Goal: Task Accomplishment & Management: Manage account settings

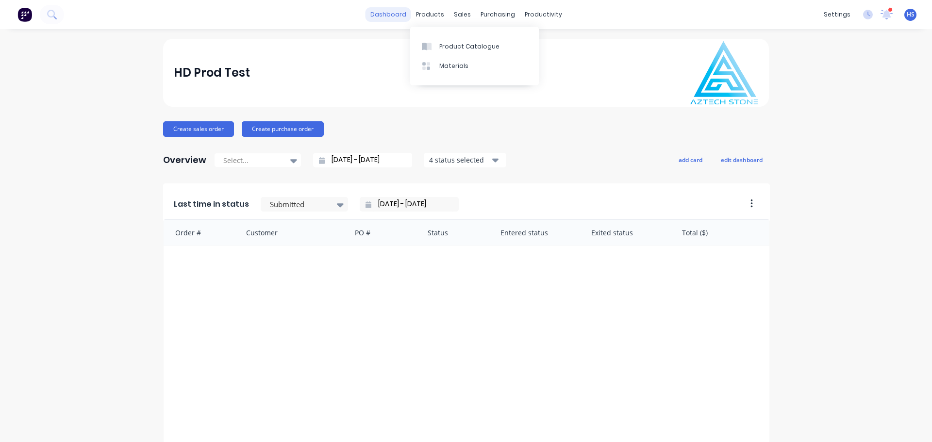
click at [385, 15] on link "dashboard" at bounding box center [389, 14] width 46 height 15
click at [455, 33] on div "Product Catalogue Materials" at bounding box center [474, 56] width 129 height 59
click at [460, 39] on link "Product Catalogue" at bounding box center [474, 45] width 129 height 19
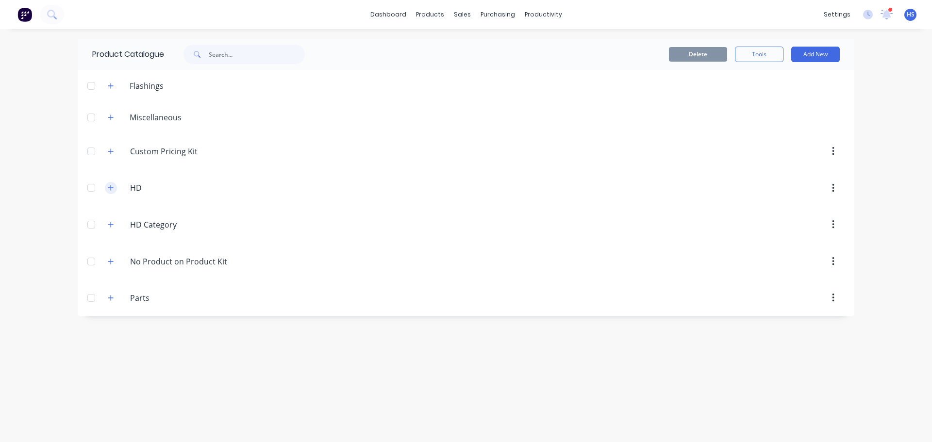
click at [114, 184] on button "button" at bounding box center [111, 188] width 12 height 12
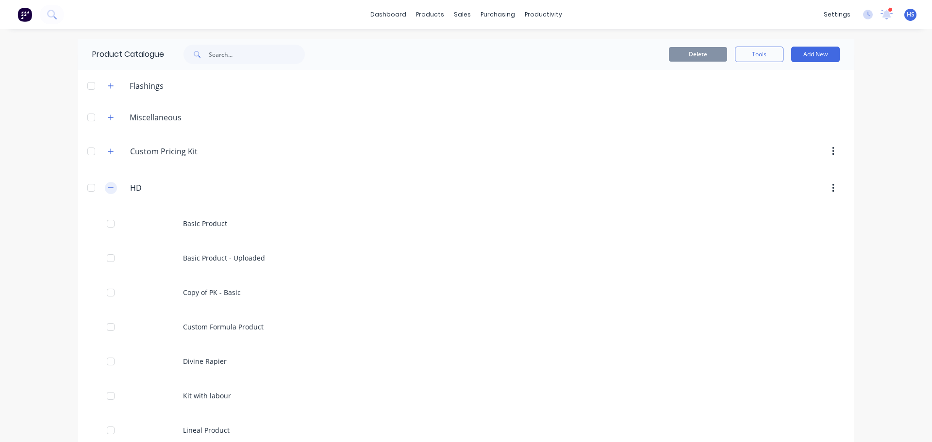
click at [110, 187] on icon "button" at bounding box center [111, 188] width 6 height 7
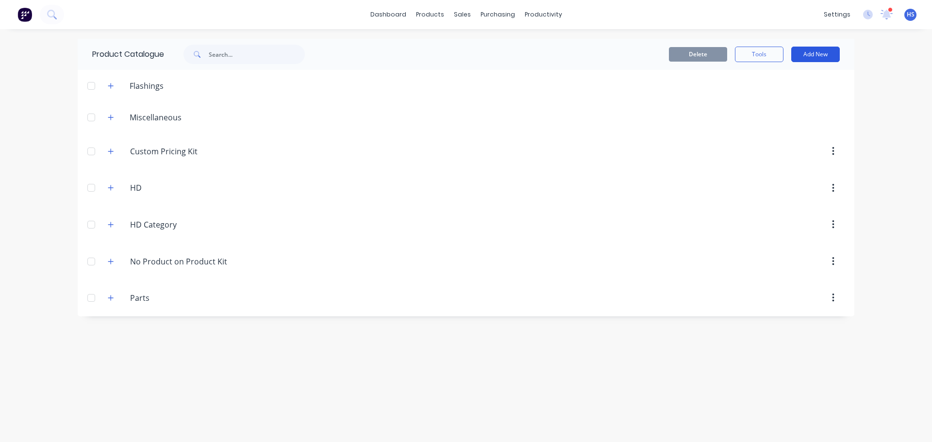
drag, startPoint x: 819, startPoint y: 50, endPoint x: 814, endPoint y: 61, distance: 11.1
click at [817, 51] on button "Add New" at bounding box center [815, 55] width 49 height 16
click at [794, 84] on div "Category" at bounding box center [794, 79] width 75 height 14
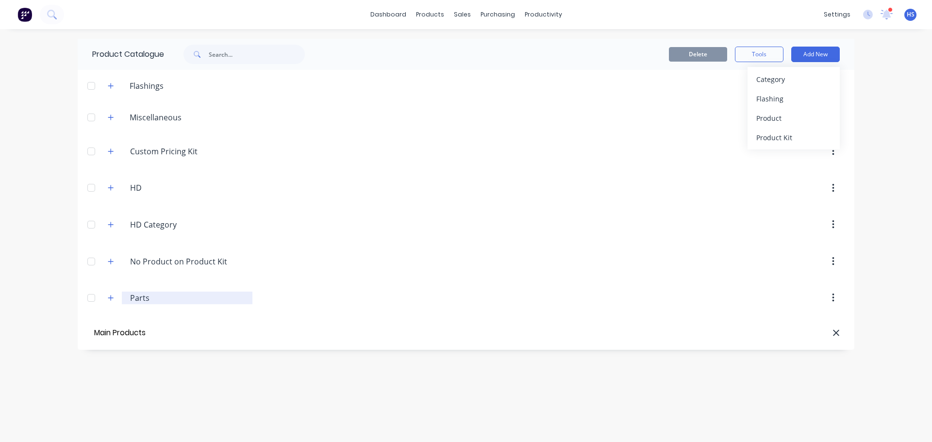
type input "Main Products"
click at [794, 118] on div "Product" at bounding box center [794, 118] width 75 height 14
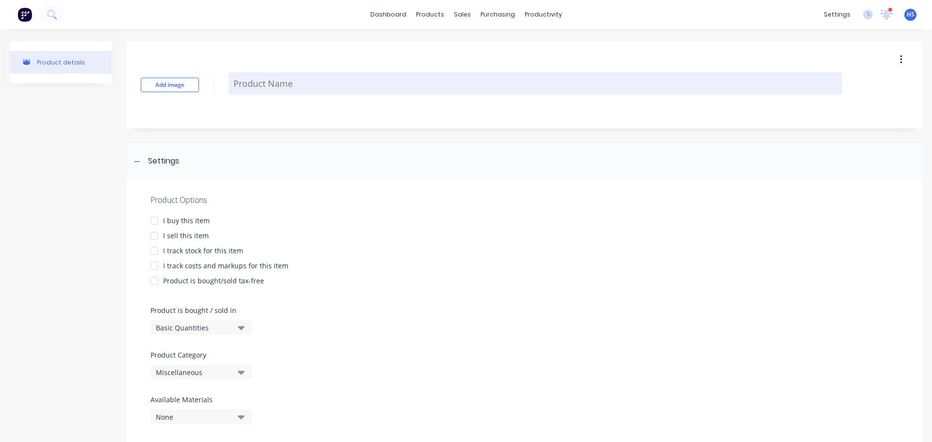
click at [289, 78] on textarea at bounding box center [536, 83] width 614 height 23
type textarea "x"
type textarea "B"
type textarea "x"
type textarea "Ba"
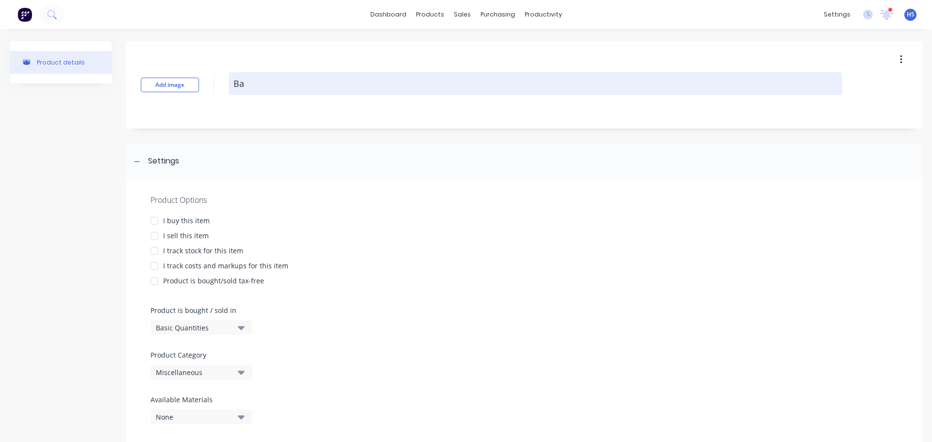
type textarea "x"
type textarea "Bas"
type textarea "x"
type textarea "Basi"
type textarea "x"
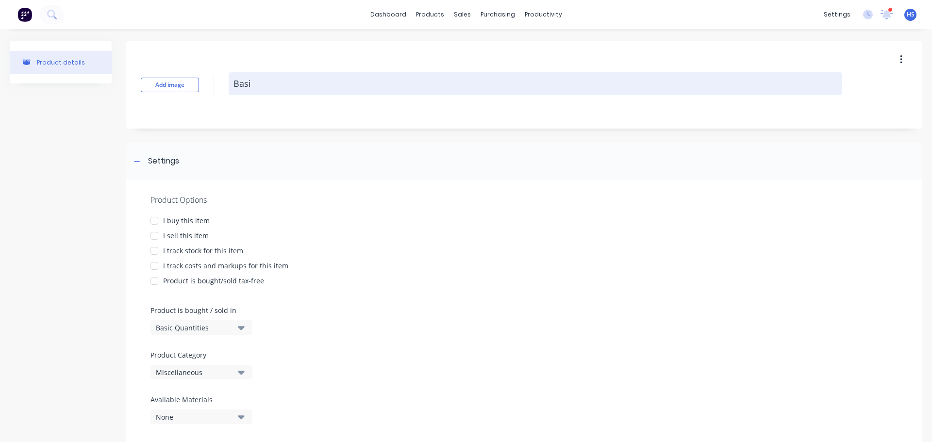
type textarea "Basic"
type textarea "x"
type textarea "Basic"
type textarea "x"
type textarea "Basic P"
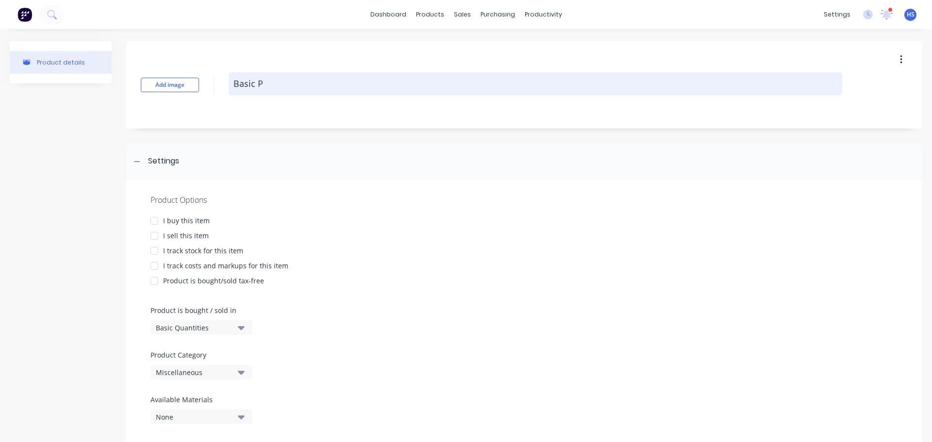
type textarea "x"
type textarea "Basic Pr"
type textarea "x"
type textarea "Basic Pro"
type textarea "x"
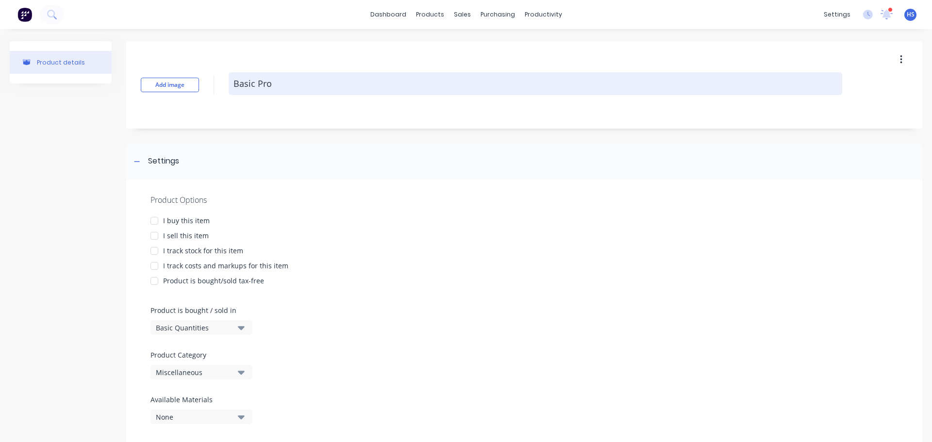
type textarea "Basic Prod"
type textarea "x"
type textarea "Basic Produ"
type textarea "x"
type textarea "Basic Produc"
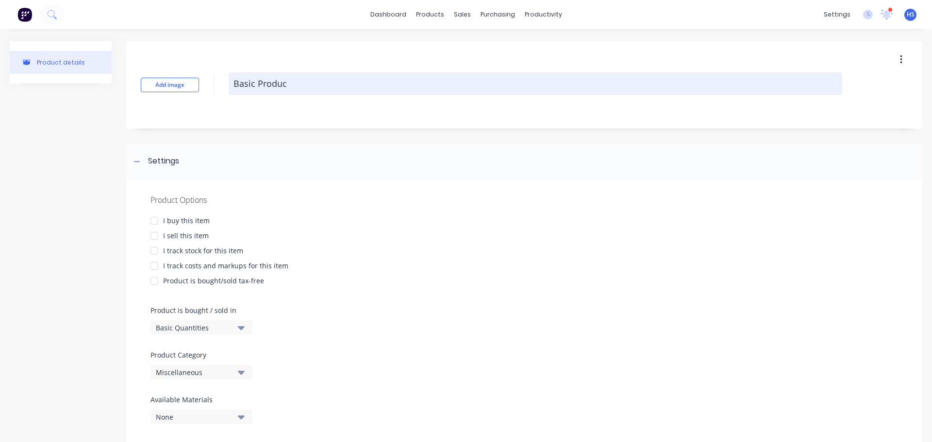
type textarea "x"
type textarea "Basic Product"
type textarea "x"
type textarea "Basic Product"
type textarea "x"
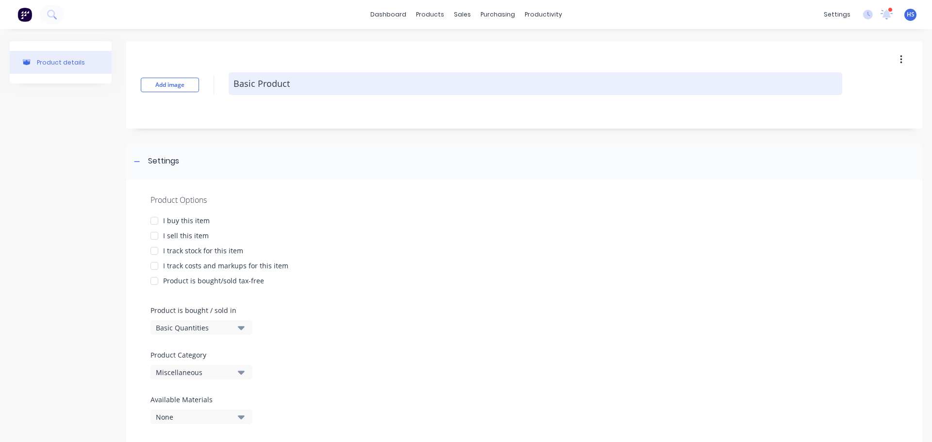
type textarea "Basic Product -"
type textarea "x"
type textarea "Basic Product -"
type textarea "x"
type textarea "Basic Product -"
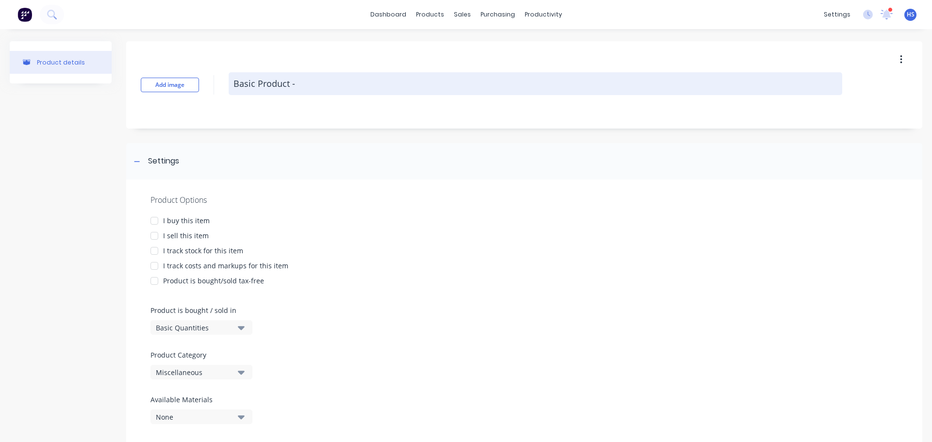
type textarea "x"
type textarea "Basic Product"
type textarea "x"
type textarea "Basic Product w"
type textarea "x"
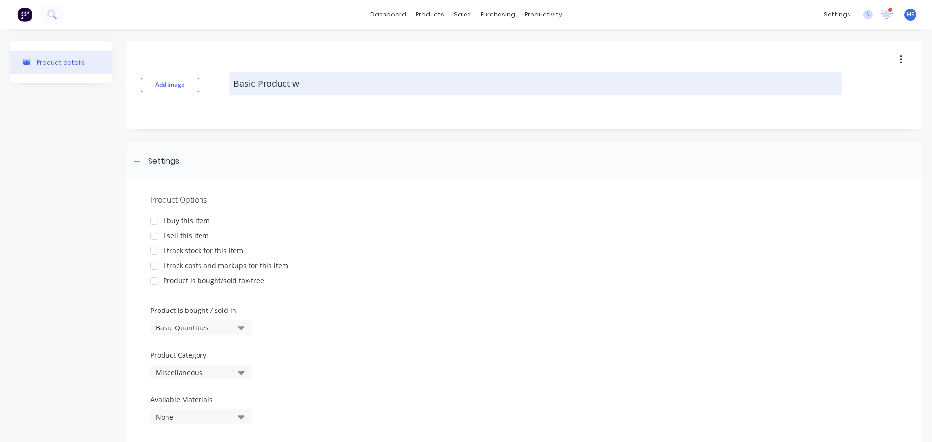
type textarea "Basic Product wi"
type textarea "x"
type textarea "Basic Product wit"
type textarea "x"
type textarea "Basic Product with"
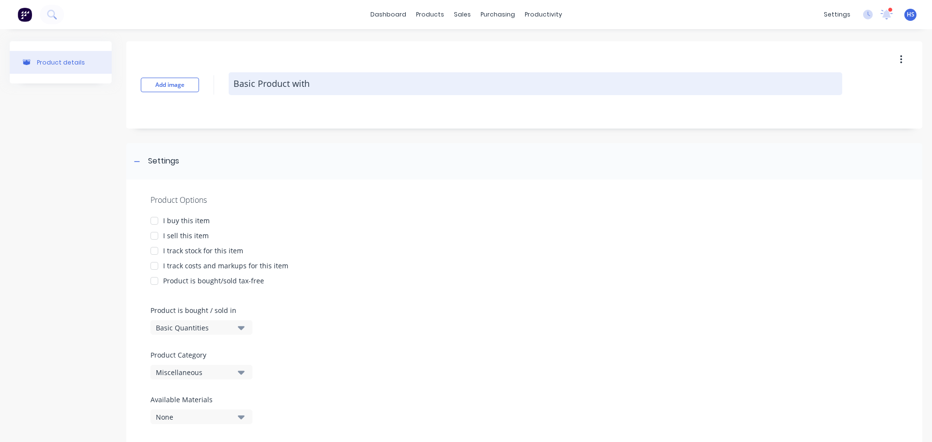
type textarea "x"
type textarea "Basic Product with"
type textarea "x"
type textarea "Basic Product with C"
type textarea "x"
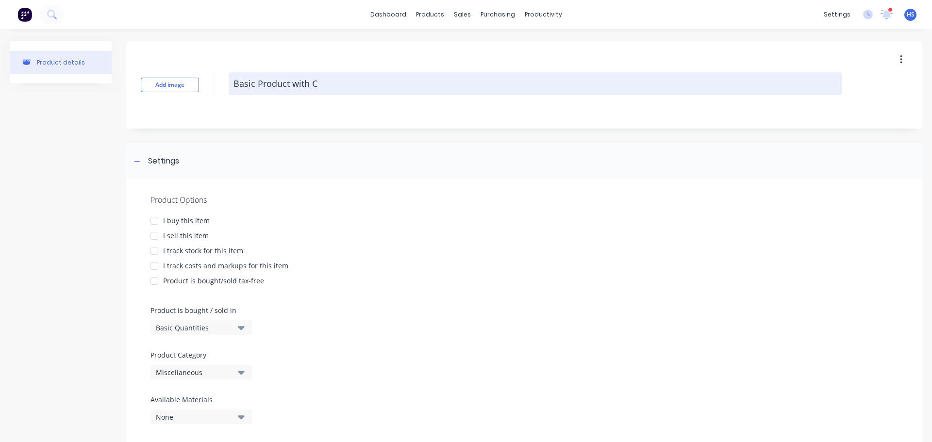
type textarea "Basic Product with Co"
type textarea "x"
type textarea "Basic Product with Cos"
type textarea "x"
type textarea "Basic Product with Cost"
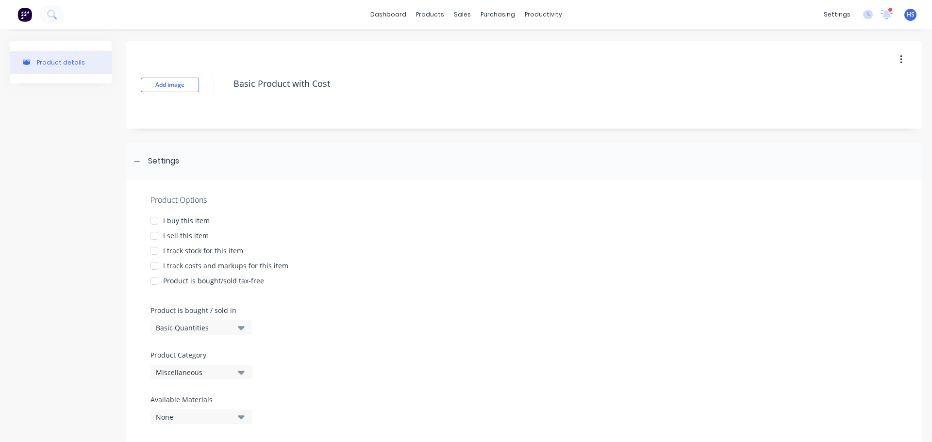
click at [149, 220] on div at bounding box center [154, 220] width 19 height 19
click at [155, 235] on div at bounding box center [154, 235] width 19 height 19
click at [153, 265] on div at bounding box center [154, 265] width 19 height 19
type textarea "x"
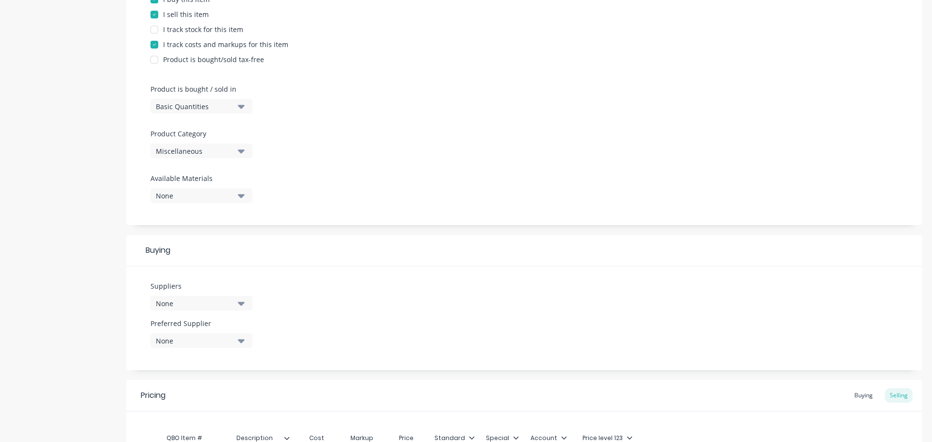
scroll to position [291, 0]
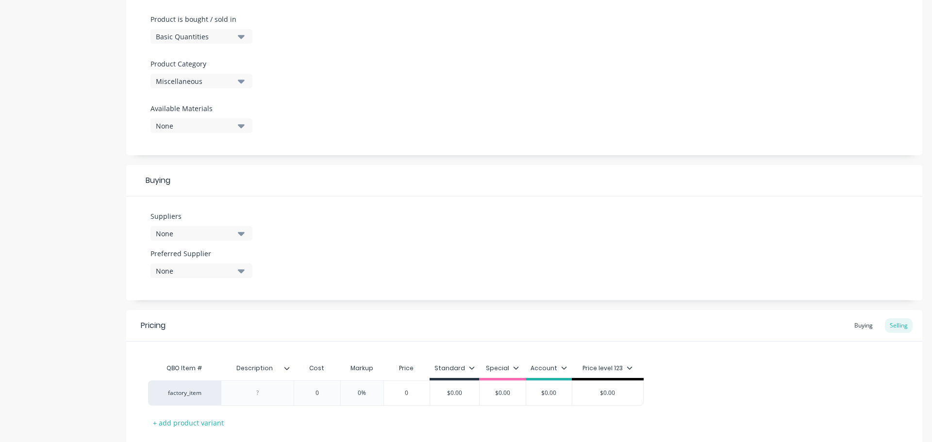
type textarea "Basic Product with Cost"
type textarea "x"
type textarea "Basic Product with Cost"
click at [240, 84] on icon "button" at bounding box center [241, 81] width 7 height 11
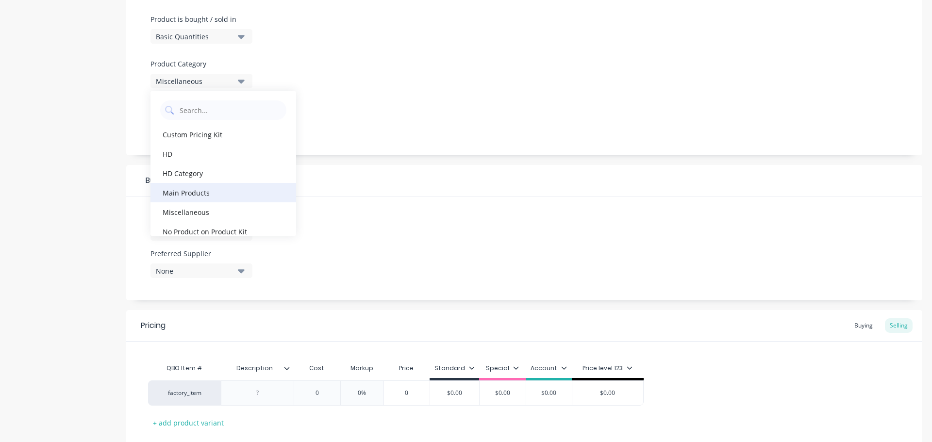
click at [220, 194] on div "Main Products" at bounding box center [224, 192] width 146 height 19
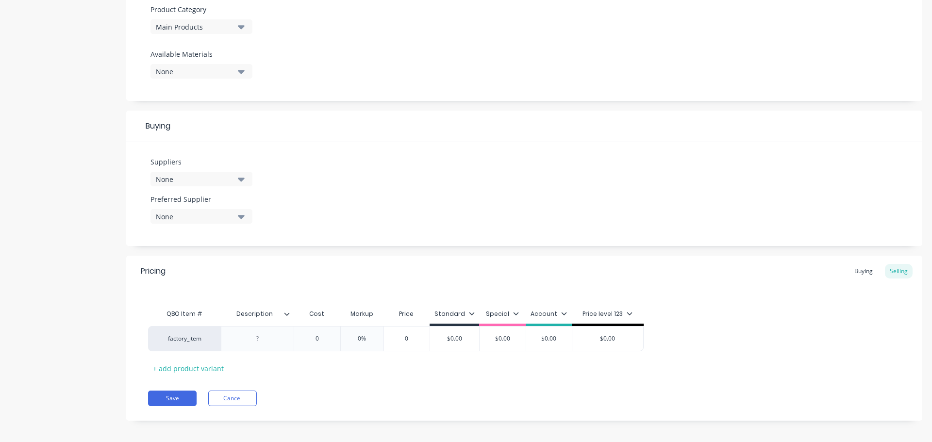
scroll to position [351, 0]
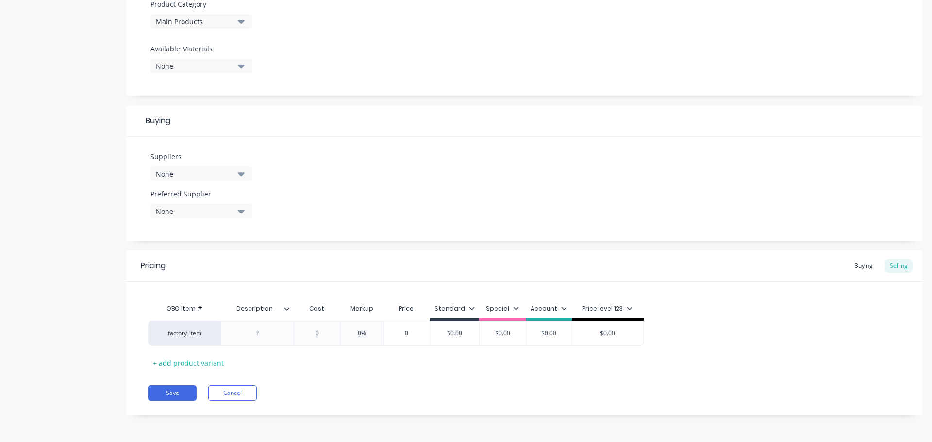
click at [288, 308] on icon at bounding box center [287, 309] width 6 height 6
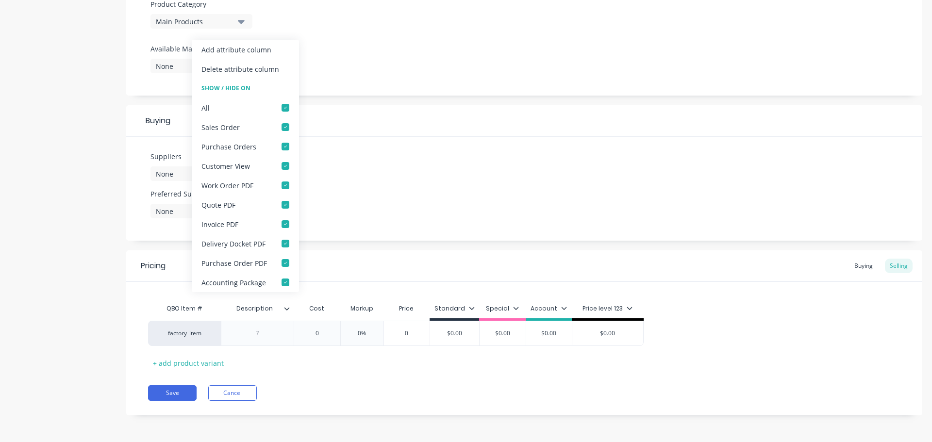
type textarea "x"
click at [337, 227] on div "Suppliers None Preferred Supplier None No options..." at bounding box center [524, 189] width 796 height 104
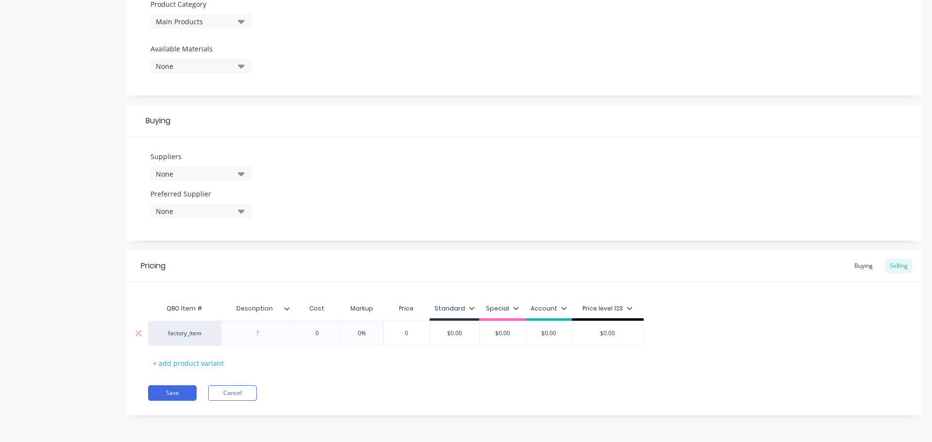
click at [260, 337] on div at bounding box center [258, 333] width 49 height 13
type textarea "x"
type input "0"
click at [311, 336] on input "0" at bounding box center [328, 333] width 49 height 9
type textarea "x"
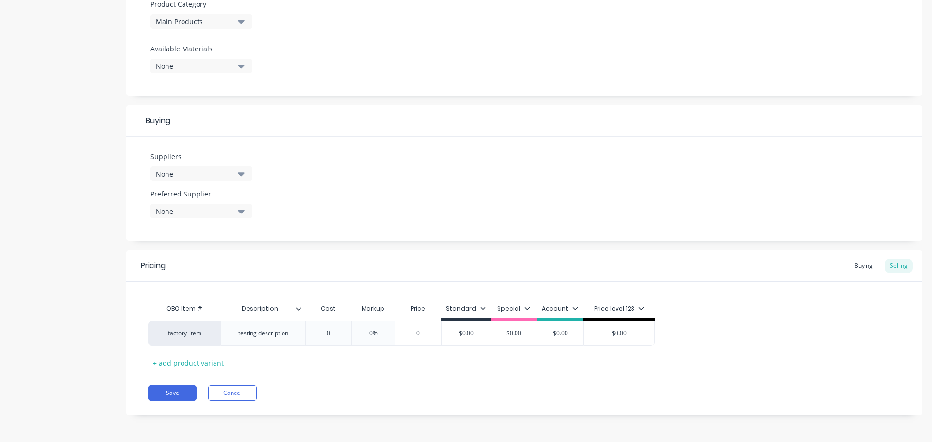
type input "10"
type textarea "x"
type input "100"
drag, startPoint x: 341, startPoint y: 331, endPoint x: 309, endPoint y: 332, distance: 31.6
click at [309, 332] on input "100" at bounding box center [332, 333] width 52 height 9
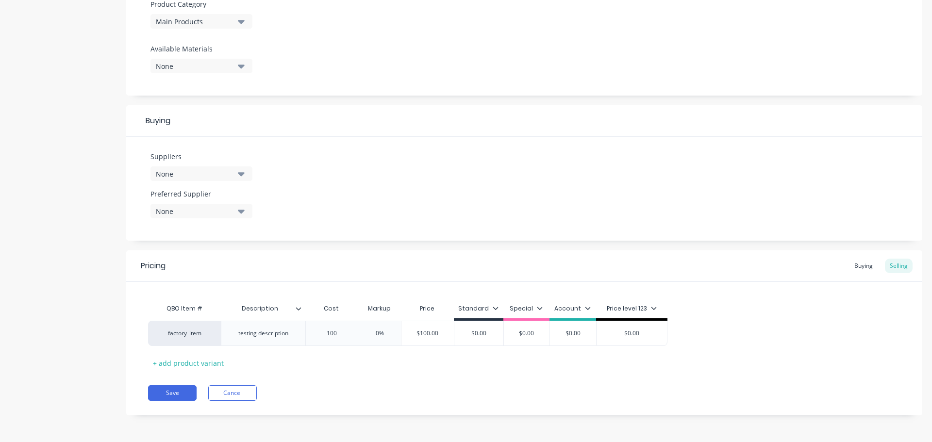
type textarea "x"
click at [401, 382] on div "Pricing Buying Selling QBO Item # Description Cost Markup Price Standard Specia…" at bounding box center [524, 333] width 796 height 165
click at [336, 335] on input "0" at bounding box center [328, 333] width 49 height 9
type input "0"
click at [462, 383] on div "Pricing Buying Selling QBO Item # Description Cost Markup Price Standard Specia…" at bounding box center [524, 333] width 796 height 165
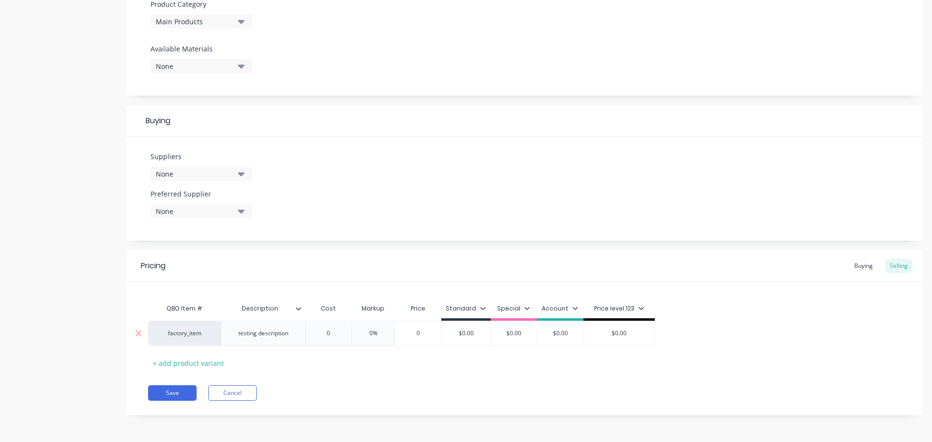
click at [330, 334] on input "0" at bounding box center [328, 333] width 49 height 9
type textarea "x"
type input "10"
type textarea "x"
type input "100"
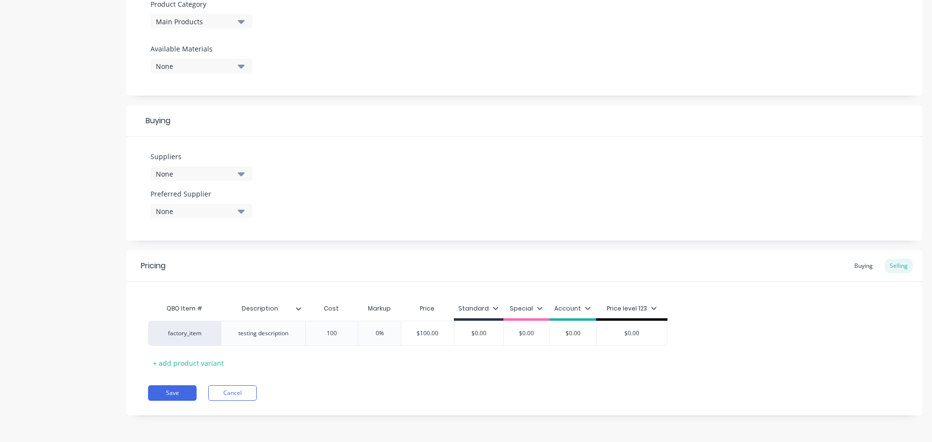
type textarea "x"
type input "1000"
click at [442, 363] on div "QBO Item # Description Cost Markup Price Standard Special Account Price level 1…" at bounding box center [524, 335] width 753 height 72
click at [383, 332] on input "0%" at bounding box center [383, 333] width 49 height 9
type input "%"
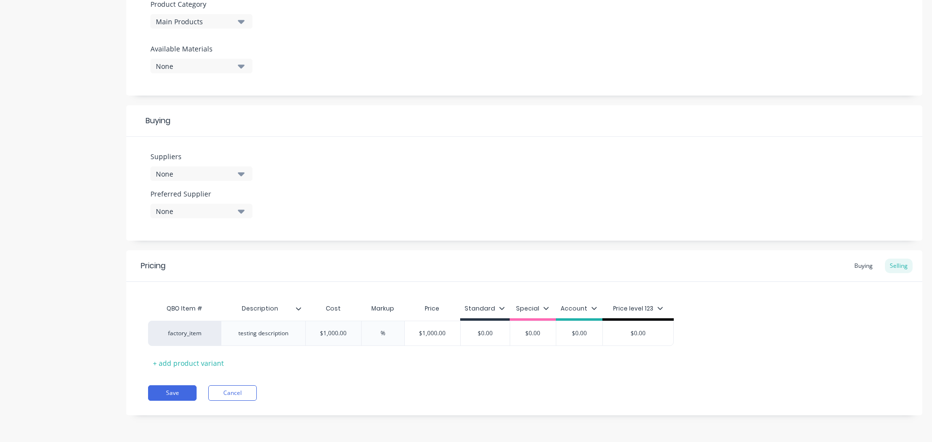
type textarea "x"
type input "2%"
type textarea "x"
type input "25%"
click at [437, 367] on div "QBO Item # Description Cost Markup Price Standard Special Account Price level 1…" at bounding box center [524, 335] width 753 height 72
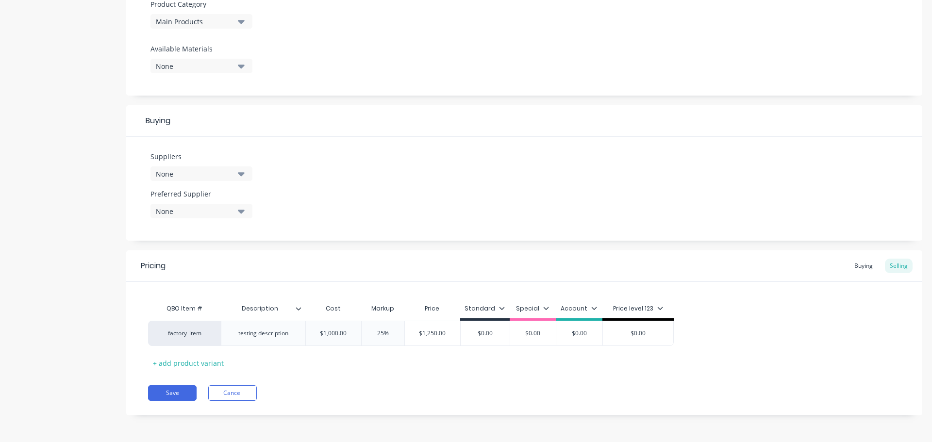
click at [476, 364] on div "QBO Item # Description Cost Markup Price Standard Special Account Price level 1…" at bounding box center [524, 335] width 753 height 72
type input "$1,000.00"
click at [334, 333] on input "$1,000.00" at bounding box center [333, 333] width 55 height 9
type textarea "x"
type input "$1,00.00"
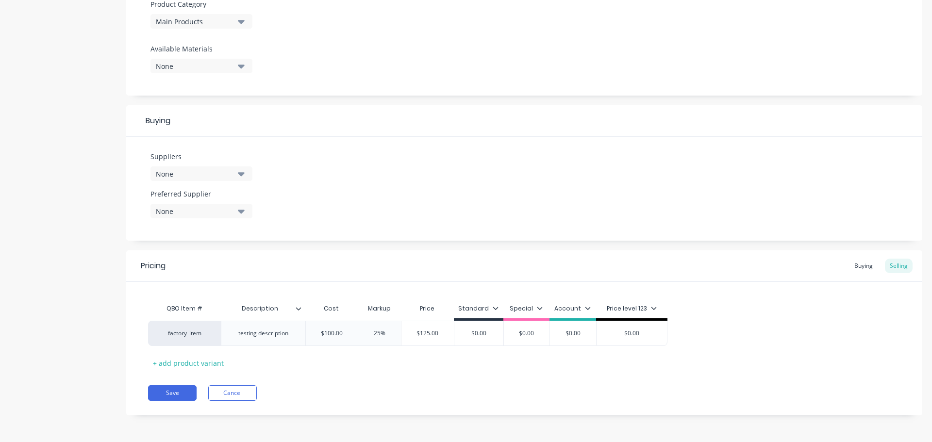
drag, startPoint x: 522, startPoint y: 387, endPoint x: 441, endPoint y: 358, distance: 86.0
click at [521, 386] on div "Save Cancel" at bounding box center [535, 394] width 774 height 16
click at [476, 329] on div "$0.00" at bounding box center [478, 333] width 49 height 24
type input "$0.00"
click at [477, 334] on input "$0.00" at bounding box center [478, 333] width 49 height 9
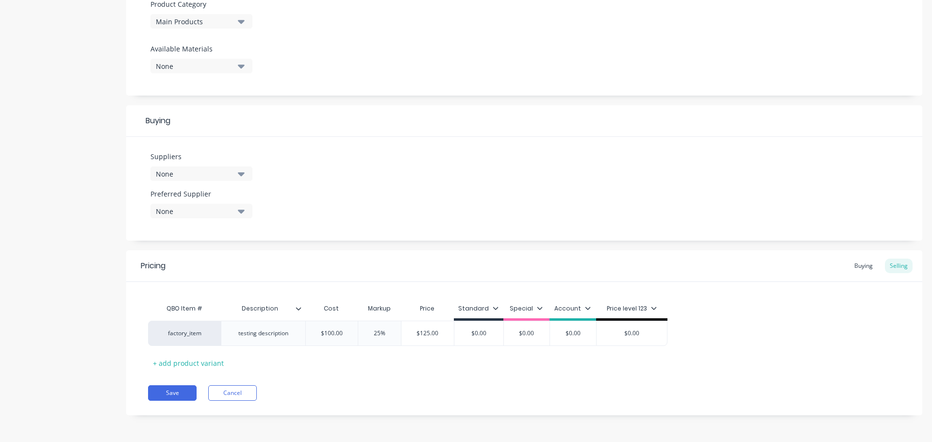
type textarea "x"
type input "$10.00"
type textarea "x"
type input "$100.00"
type textarea "x"
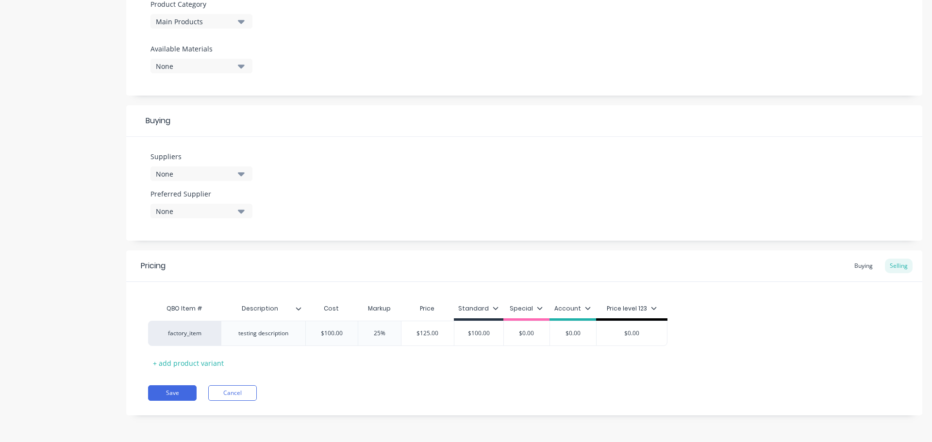
type input "$1000.00"
type textarea "x"
type input "$100.00"
type input "$0.00"
click at [524, 333] on input "$0.00" at bounding box center [527, 333] width 49 height 9
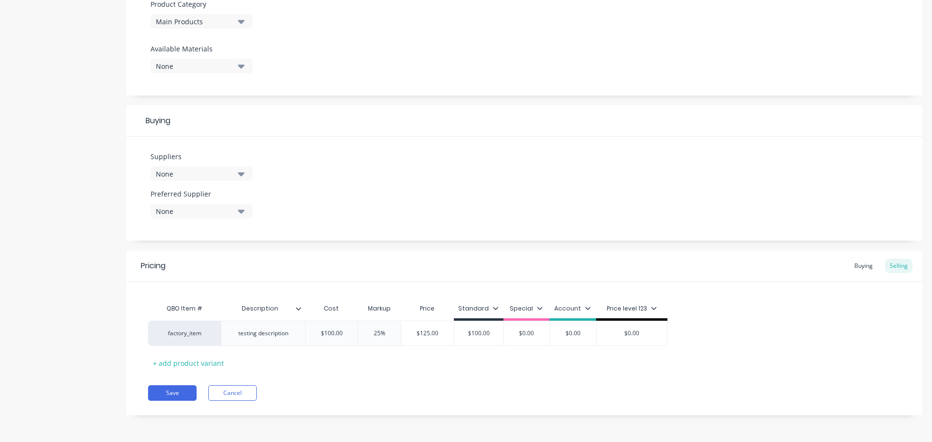
type textarea "x"
type input "$10.00"
type textarea "x"
type input "$120.00"
type textarea "x"
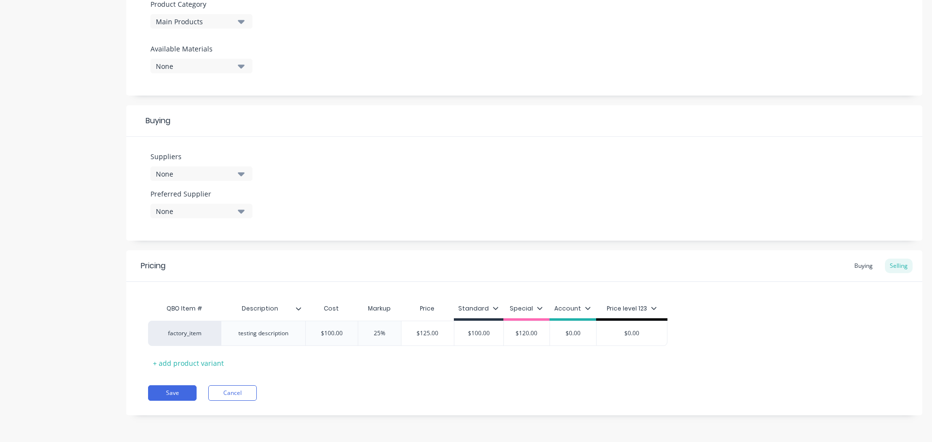
type input "$1200.00"
type textarea "x"
drag, startPoint x: 564, startPoint y: 328, endPoint x: 568, endPoint y: 333, distance: 5.9
click at [564, 329] on div "$0.00" at bounding box center [573, 333] width 49 height 24
type input "$120.00"
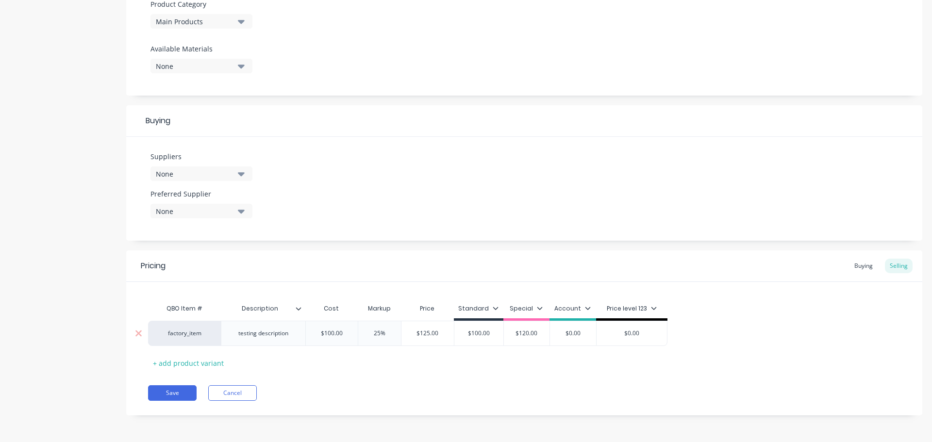
type input "$0.00"
drag, startPoint x: 556, startPoint y: 372, endPoint x: 550, endPoint y: 374, distance: 7.1
click at [553, 374] on div "Pricing Buying Selling QBO Item # Description Cost Markup Price Standard Specia…" at bounding box center [524, 333] width 796 height 165
click at [527, 336] on input "$120.00" at bounding box center [527, 333] width 49 height 9
type textarea "x"
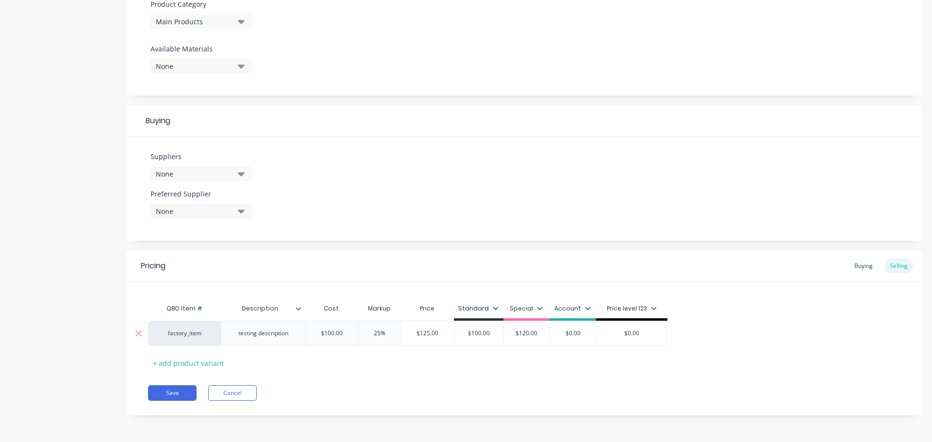
type input "$10.00"
type textarea "x"
type input "$130.00"
drag, startPoint x: 485, startPoint y: 364, endPoint x: 366, endPoint y: 369, distance: 119.1
click at [483, 364] on div "QBO Item # Description Cost Markup Price Standard Special Account Price level 1…" at bounding box center [524, 335] width 753 height 72
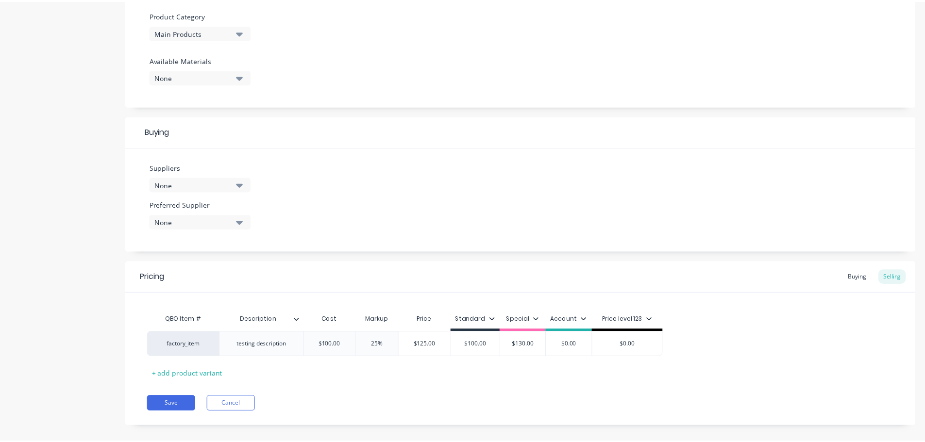
scroll to position [0, 0]
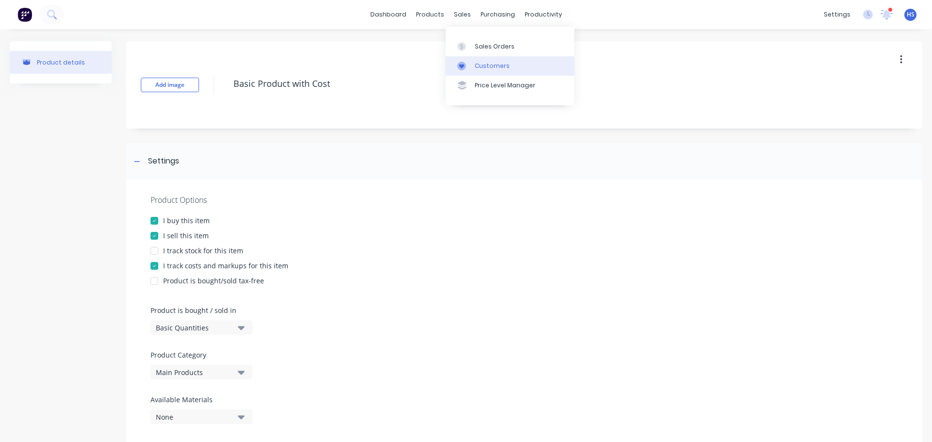
click at [492, 63] on div "Customers" at bounding box center [492, 66] width 35 height 9
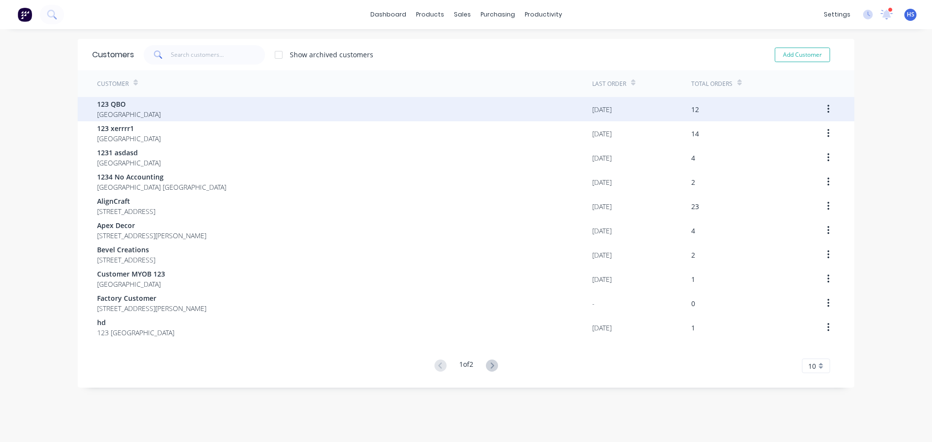
click at [269, 105] on div "123 QBO [GEOGRAPHIC_DATA]" at bounding box center [344, 109] width 495 height 24
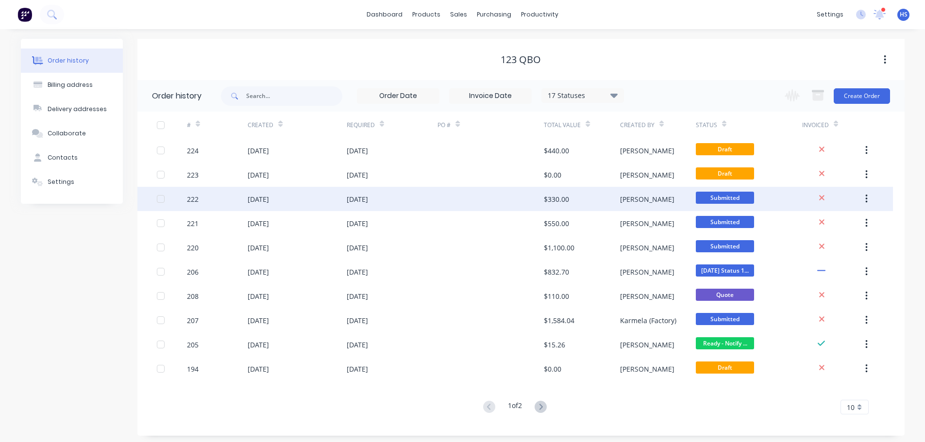
click at [365, 197] on div "[DATE]" at bounding box center [357, 199] width 21 height 10
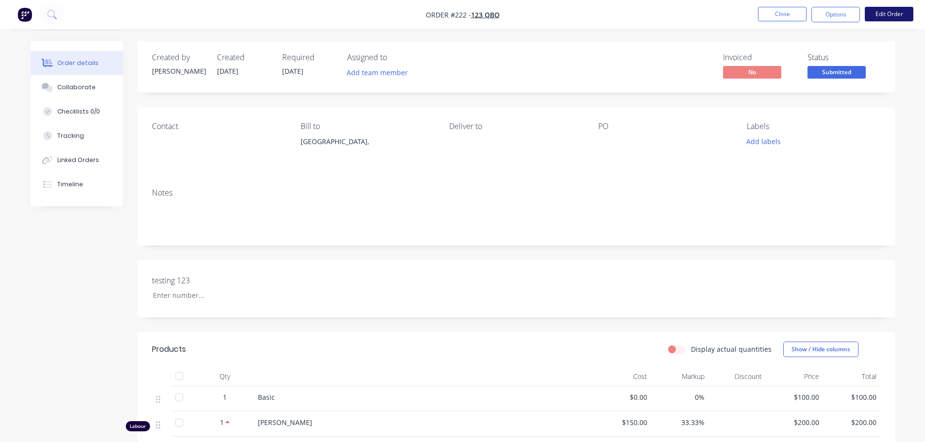
click at [880, 15] on button "Edit Order" at bounding box center [889, 14] width 49 height 15
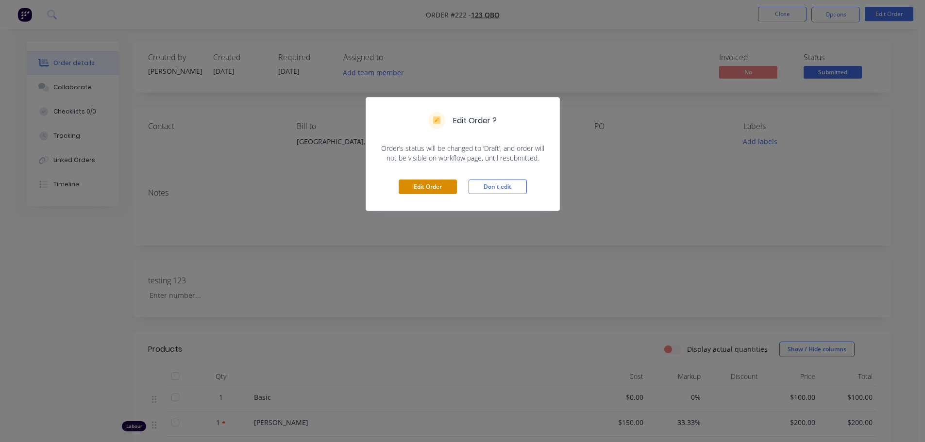
click at [428, 188] on button "Edit Order" at bounding box center [428, 187] width 58 height 15
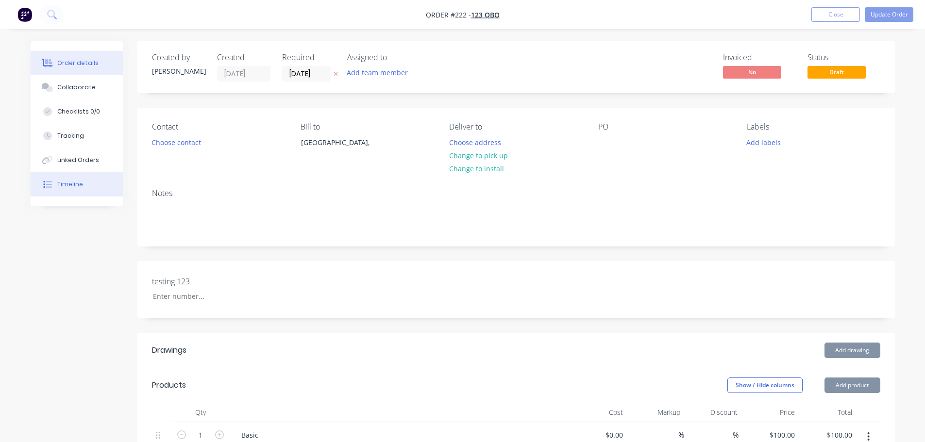
click at [75, 192] on button "Timeline" at bounding box center [77, 184] width 92 height 24
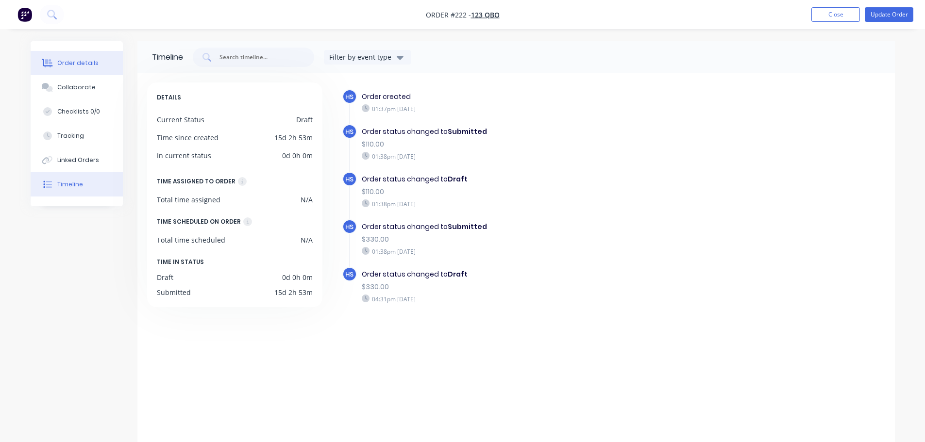
click at [79, 62] on div "Order details" at bounding box center [77, 63] width 41 height 9
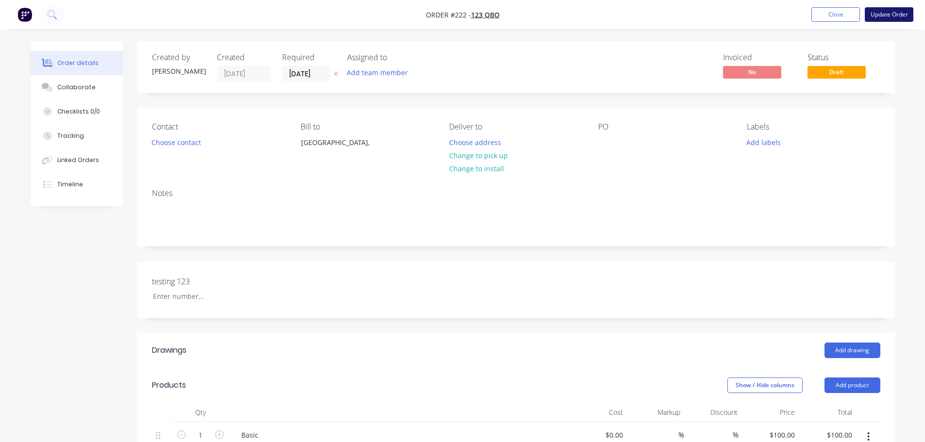
drag, startPoint x: 893, startPoint y: 16, endPoint x: 885, endPoint y: 17, distance: 8.3
click at [892, 16] on button "Update Order" at bounding box center [889, 14] width 49 height 15
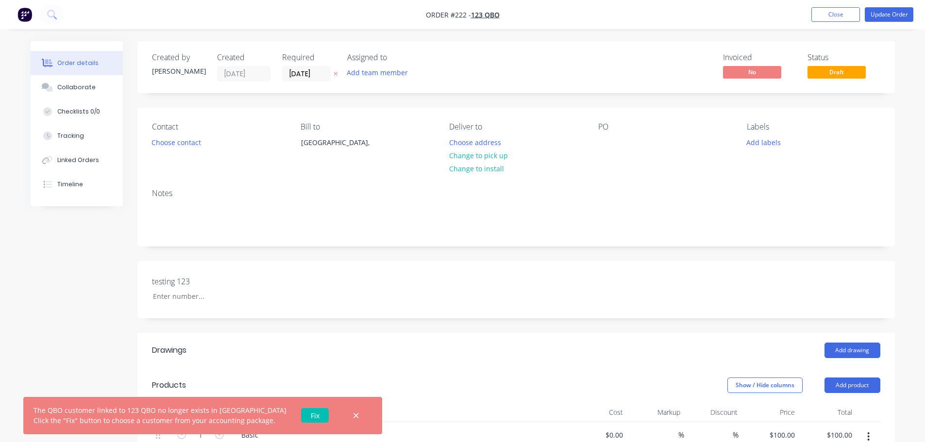
drag, startPoint x: 339, startPoint y: 412, endPoint x: 344, endPoint y: 409, distance: 6.3
click at [353, 412] on icon "button" at bounding box center [356, 416] width 6 height 9
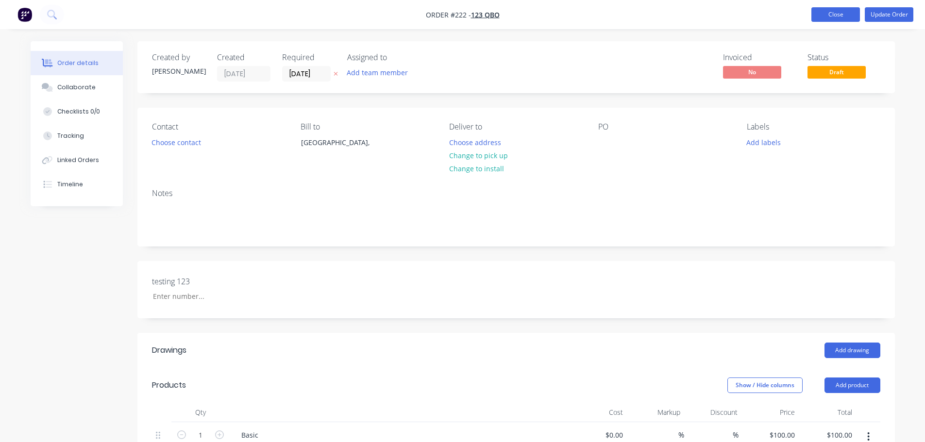
click at [836, 17] on button "Close" at bounding box center [835, 14] width 49 height 15
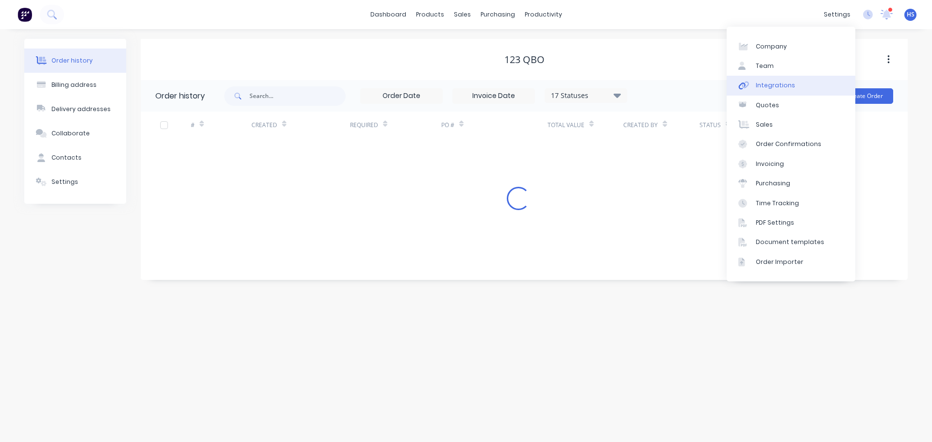
click at [782, 78] on link "Integrations" at bounding box center [791, 85] width 129 height 19
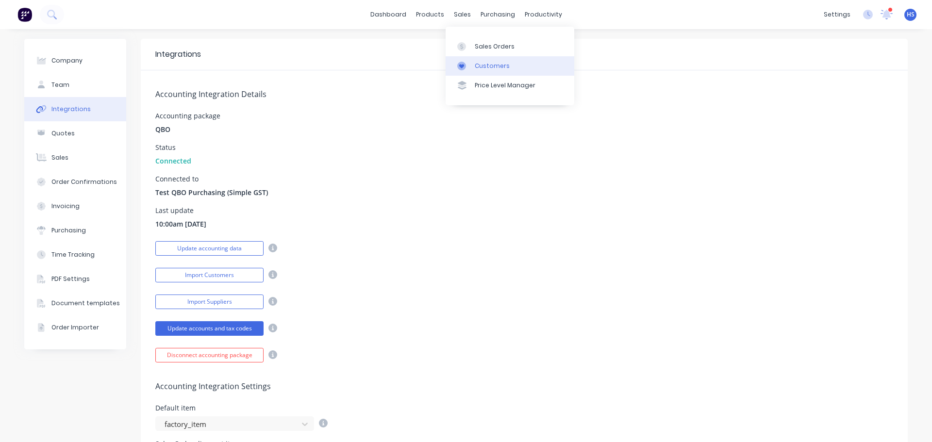
click at [499, 65] on div "Customers" at bounding box center [492, 66] width 35 height 9
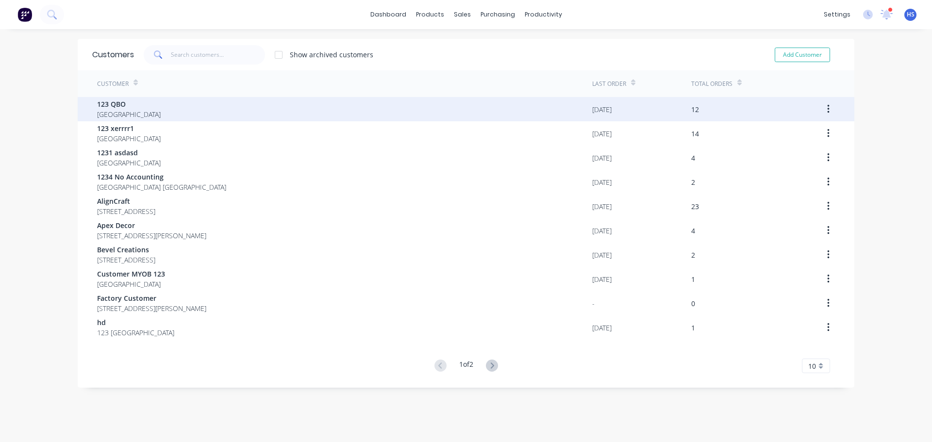
click at [177, 105] on div "123 QBO [GEOGRAPHIC_DATA]" at bounding box center [344, 109] width 495 height 24
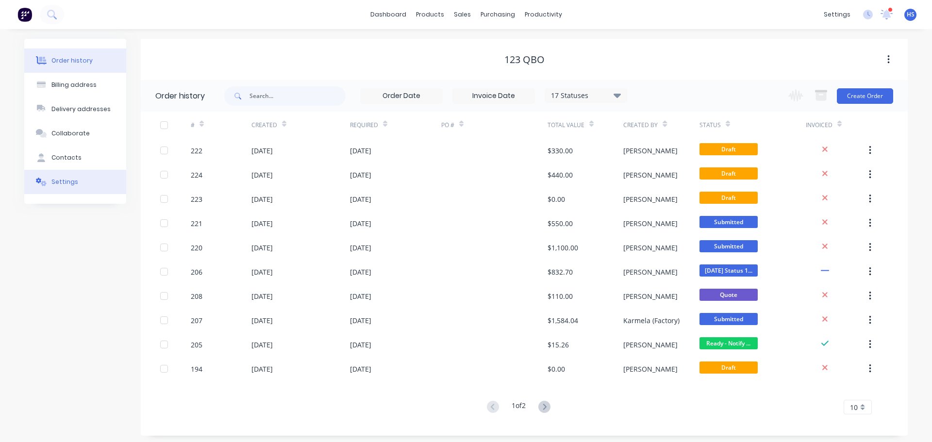
click at [67, 192] on button "Settings" at bounding box center [75, 182] width 102 height 24
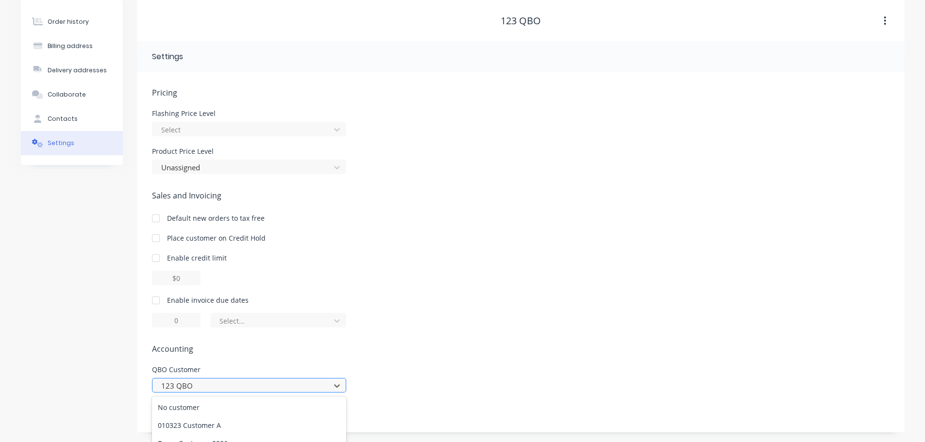
scroll to position [139, 0]
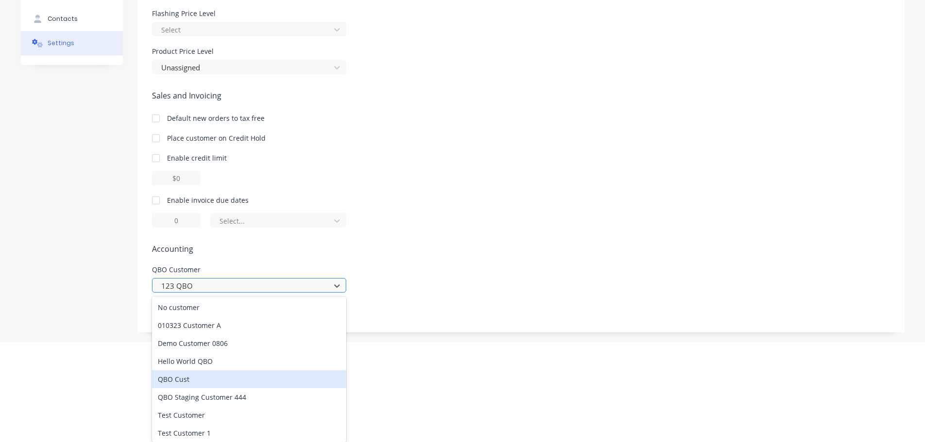
click at [206, 293] on div "11 results available. Use Up and Down to choose options, press Enter to select …" at bounding box center [249, 285] width 194 height 15
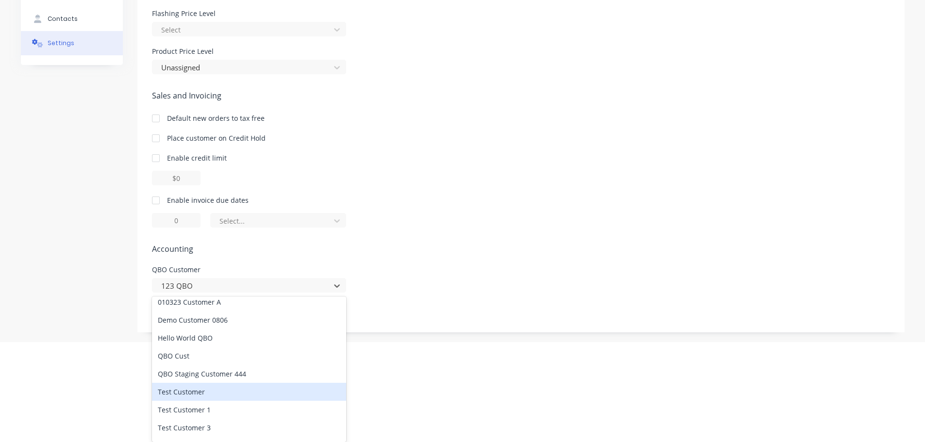
scroll to position [7, 0]
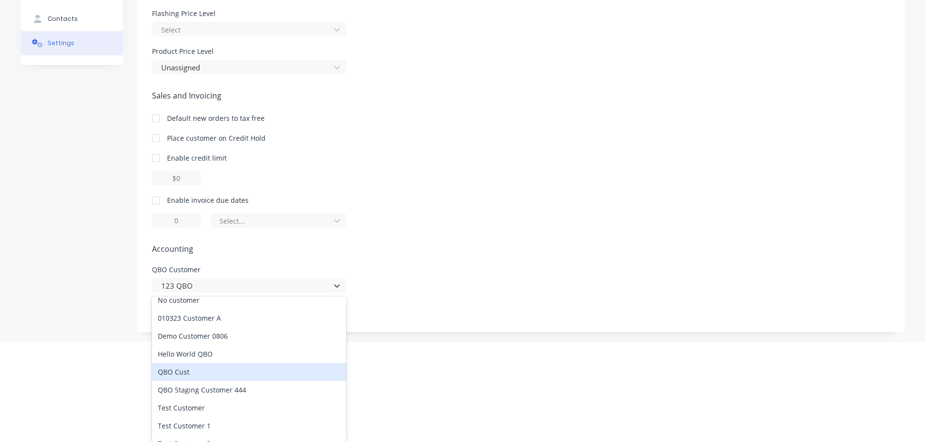
click at [201, 377] on div "QBO Cust" at bounding box center [249, 372] width 194 height 18
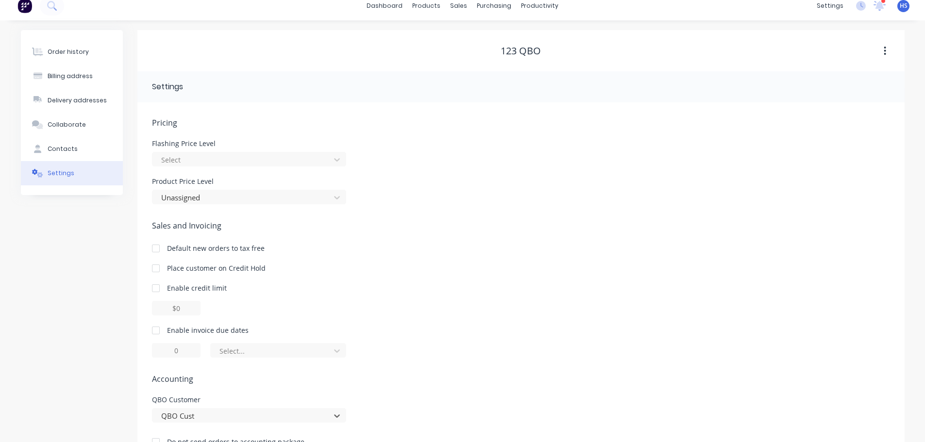
scroll to position [0, 0]
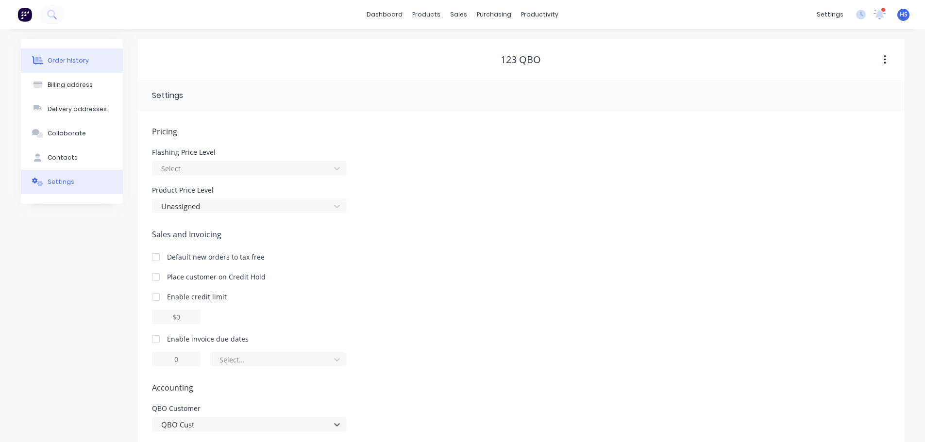
click at [71, 65] on button "Order history" at bounding box center [72, 61] width 102 height 24
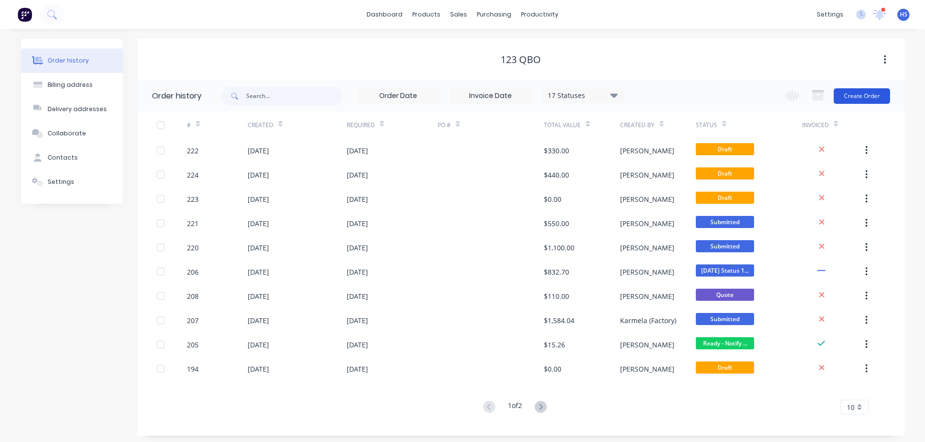
click at [858, 97] on button "Create Order" at bounding box center [862, 96] width 56 height 16
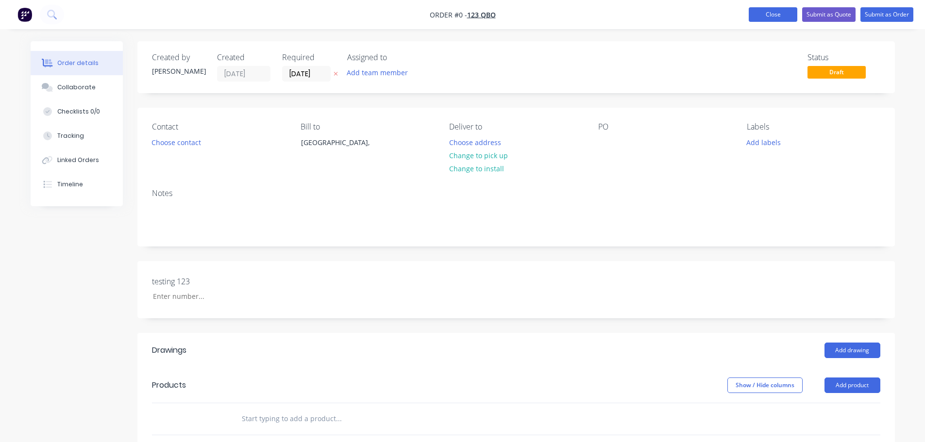
click at [761, 15] on button "Close" at bounding box center [773, 14] width 49 height 15
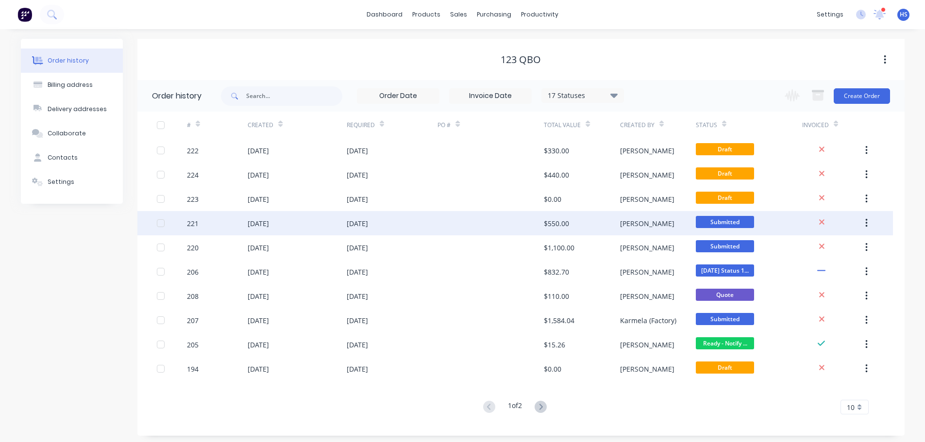
click at [415, 223] on div "[DATE]" at bounding box center [392, 223] width 91 height 24
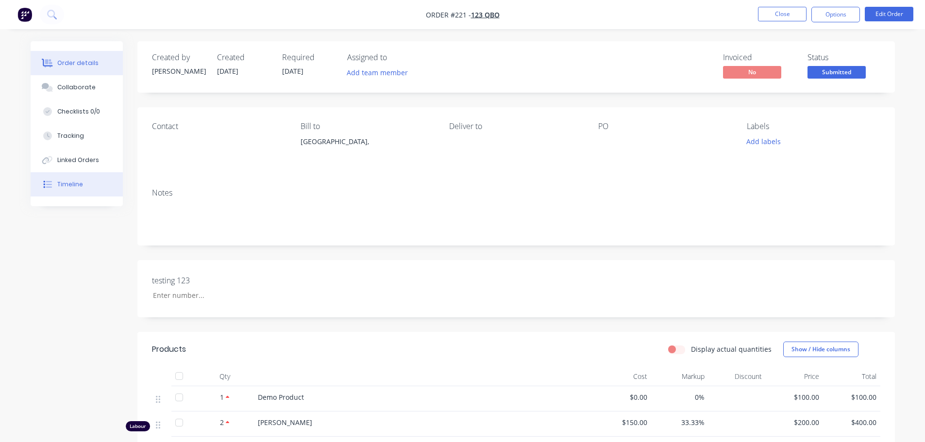
click at [62, 183] on div "Timeline" at bounding box center [70, 184] width 26 height 9
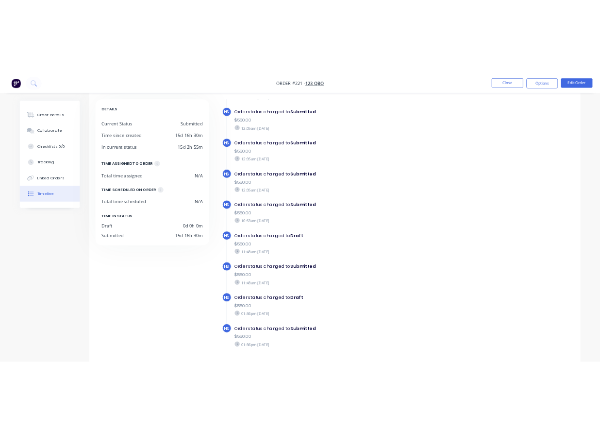
scroll to position [75, 0]
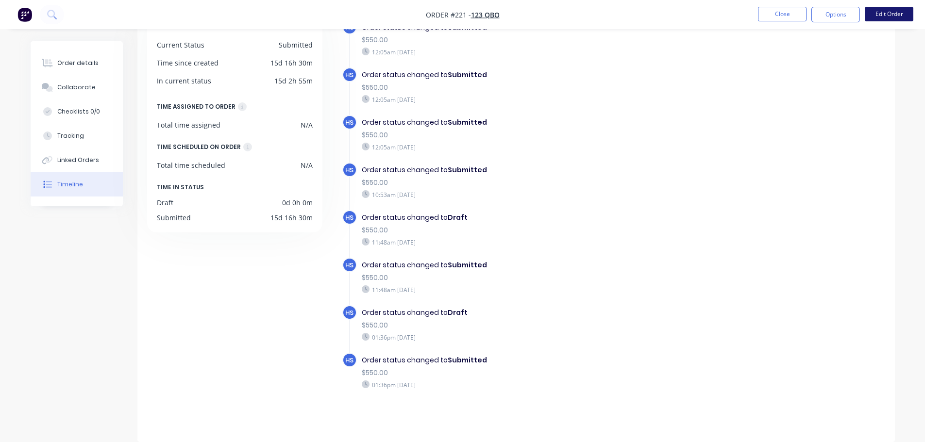
click at [880, 11] on button "Edit Order" at bounding box center [889, 14] width 49 height 15
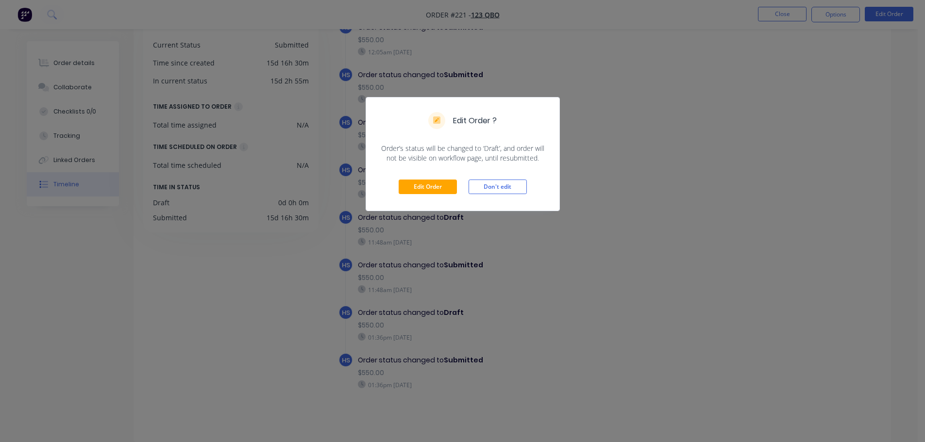
click at [435, 178] on div "Edit Order Don't edit" at bounding box center [462, 187] width 193 height 48
click at [421, 187] on button "Edit Order" at bounding box center [428, 187] width 58 height 15
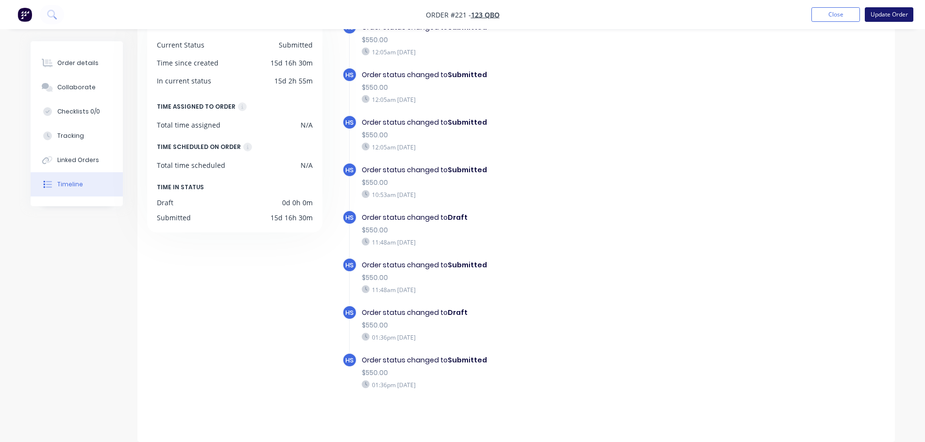
click at [890, 13] on button "Update Order" at bounding box center [889, 14] width 49 height 15
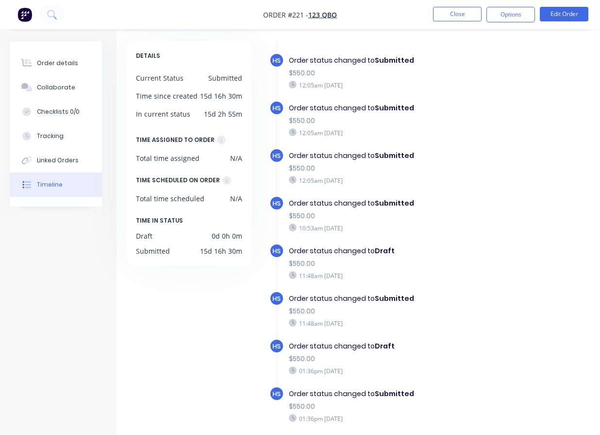
scroll to position [83, 0]
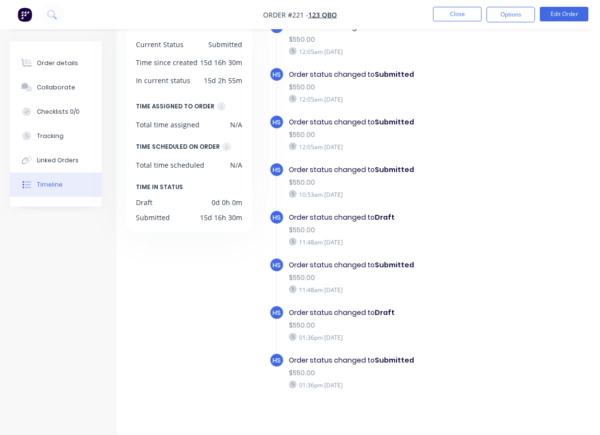
drag, startPoint x: 313, startPoint y: 379, endPoint x: 363, endPoint y: 376, distance: 50.1
click at [360, 380] on div "01:36pm [DATE]" at bounding box center [407, 384] width 237 height 9
click at [474, 380] on div "01:36pm [DATE]" at bounding box center [407, 384] width 237 height 9
drag, startPoint x: 348, startPoint y: 373, endPoint x: 439, endPoint y: 379, distance: 91.5
click at [439, 380] on div "01:36pm [DATE]" at bounding box center [407, 384] width 237 height 9
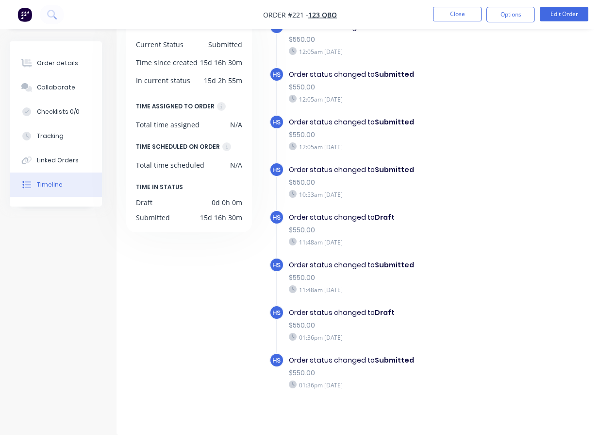
click at [446, 386] on div "HS Order status changed to Submitted $550.00 01:36pm [DATE]" at bounding box center [406, 377] width 274 height 48
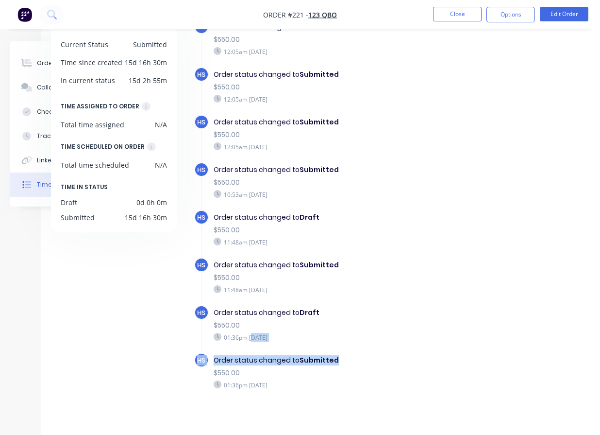
drag, startPoint x: 290, startPoint y: 332, endPoint x: 363, endPoint y: 359, distance: 77.7
drag, startPoint x: 367, startPoint y: 381, endPoint x: 363, endPoint y: 394, distance: 13.5
click at [366, 381] on div "01:36pm [DATE]" at bounding box center [332, 384] width 237 height 9
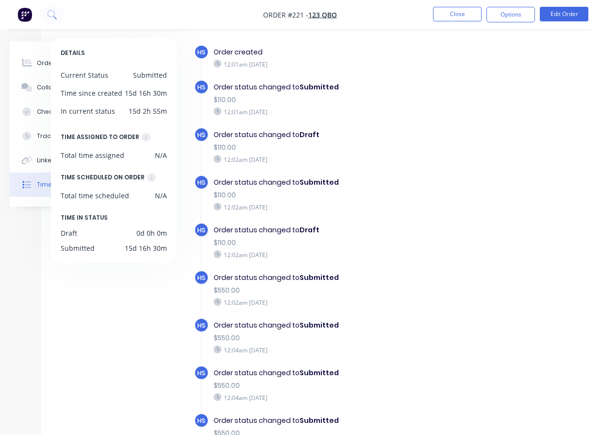
scroll to position [0, 75]
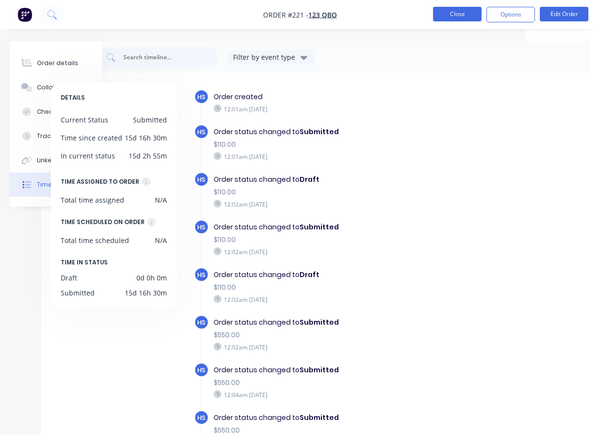
click at [458, 17] on button "Close" at bounding box center [457, 14] width 49 height 15
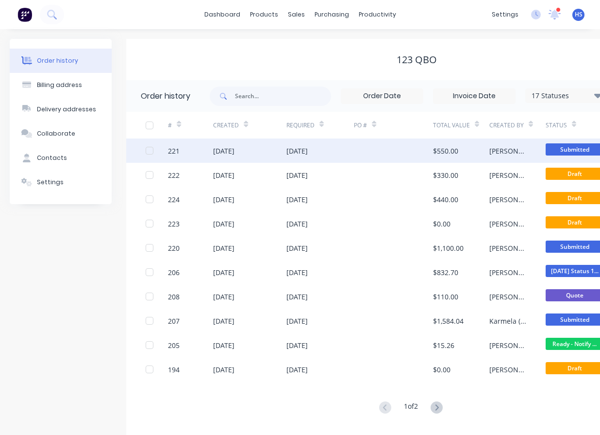
click at [250, 157] on div "[DATE]" at bounding box center [249, 150] width 73 height 24
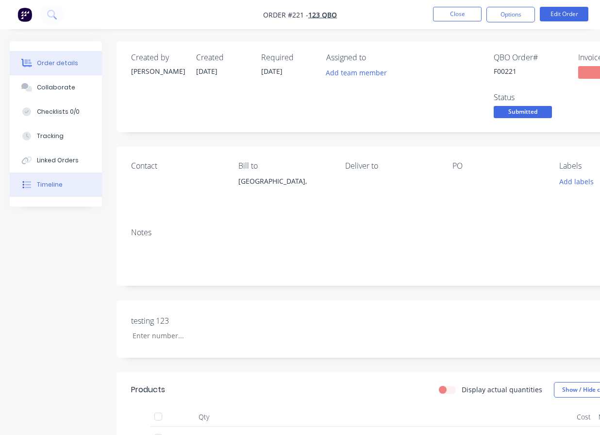
click at [54, 182] on div "Timeline" at bounding box center [50, 184] width 26 height 9
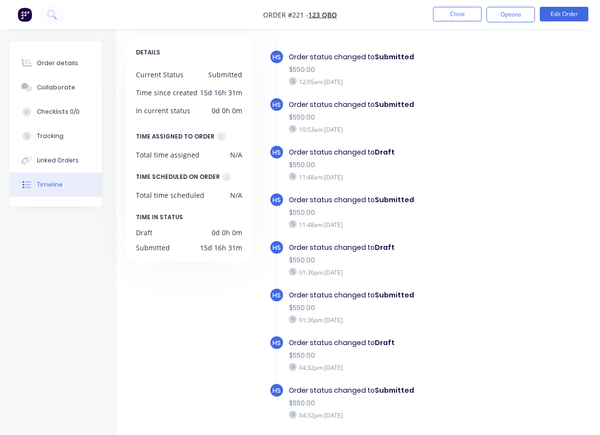
scroll to position [83, 0]
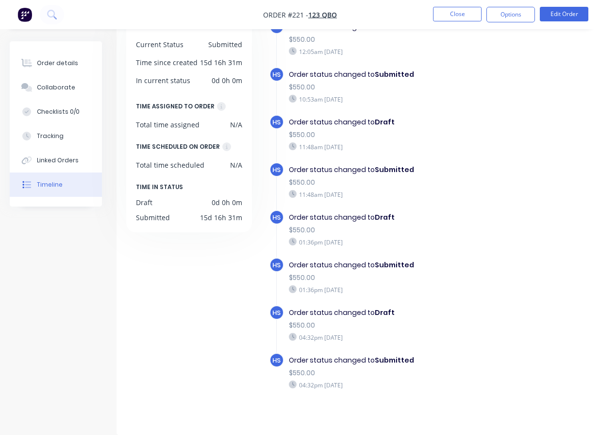
drag, startPoint x: 339, startPoint y: 370, endPoint x: 234, endPoint y: 332, distance: 112.6
click at [234, 332] on div "DETAILS Current Status Submitted Time since created 15d 16h 31m In current stat…" at bounding box center [391, 213] width 530 height 413
drag, startPoint x: 173, startPoint y: 332, endPoint x: 185, endPoint y: 323, distance: 14.2
click at [176, 331] on div "DETAILS Current Status Submitted Time since created 15d 16h 31m In current stat…" at bounding box center [192, 213] width 133 height 413
drag, startPoint x: 374, startPoint y: 382, endPoint x: 258, endPoint y: 301, distance: 141.3
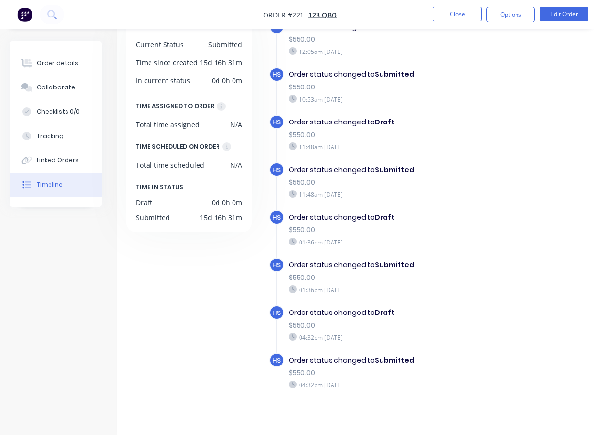
click at [259, 301] on div "HS Order created 12:01am [DATE] HS Order status changed to Submitted $110.00 12…" at bounding box center [457, 213] width 397 height 413
drag, startPoint x: 378, startPoint y: 377, endPoint x: 256, endPoint y: 303, distance: 142.3
click at [257, 303] on div "DETAILS Current Status Submitted Time since created 15d 16h 31m In current stat…" at bounding box center [391, 213] width 530 height 413
click at [214, 287] on div "DETAILS Current Status Submitted Time since created 15d 16h 31m In current stat…" at bounding box center [192, 213] width 133 height 413
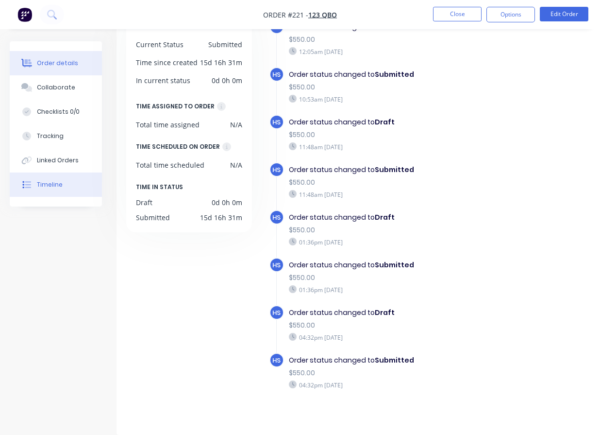
click at [67, 62] on div "Order details" at bounding box center [57, 63] width 41 height 9
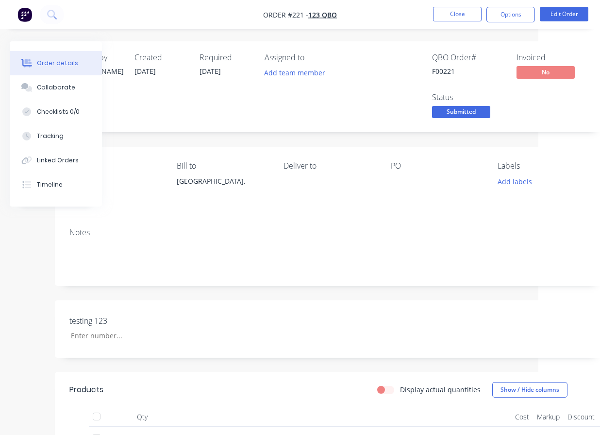
scroll to position [0, 110]
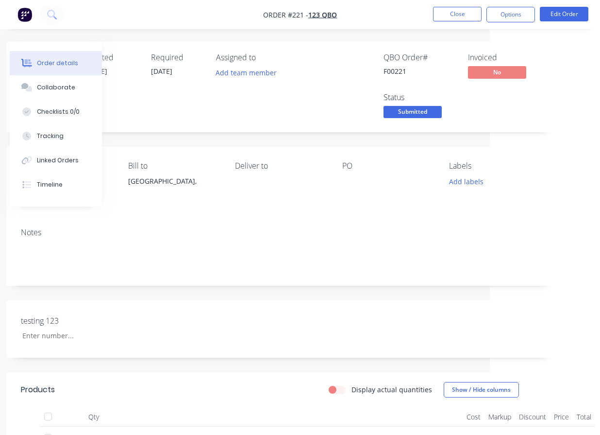
click at [419, 112] on span "Submitted" at bounding box center [413, 112] width 58 height 12
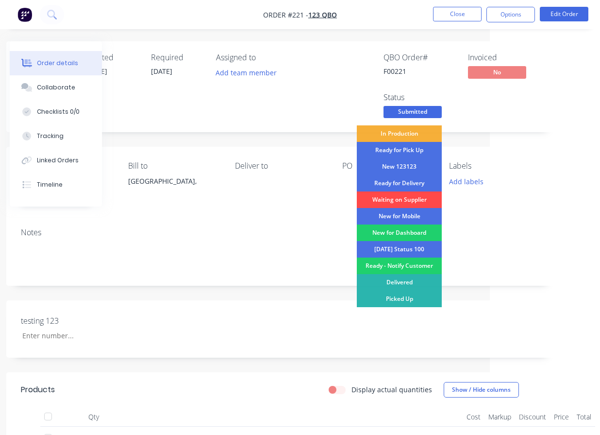
click at [401, 197] on div "Waiting on Supplier" at bounding box center [399, 199] width 85 height 17
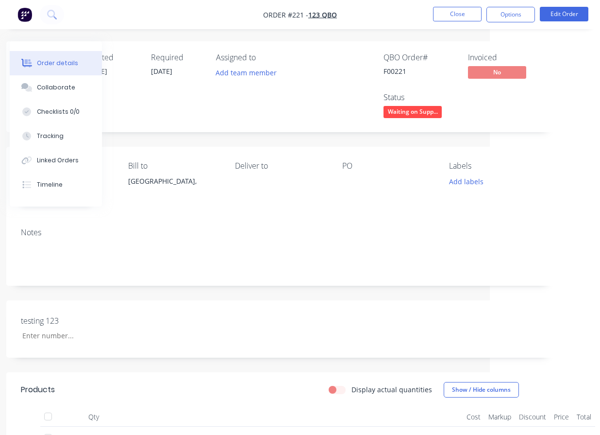
scroll to position [0, 0]
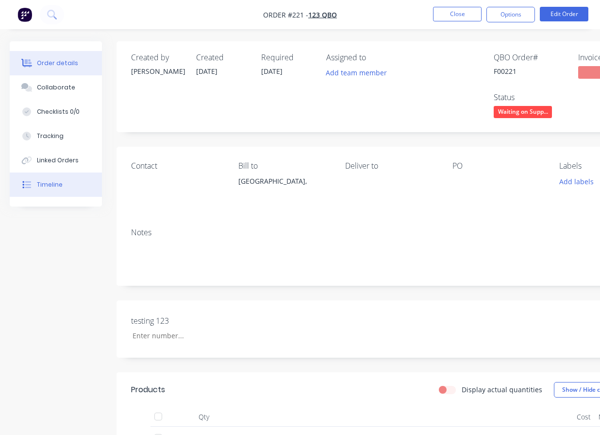
click at [52, 187] on div "Timeline" at bounding box center [50, 184] width 26 height 9
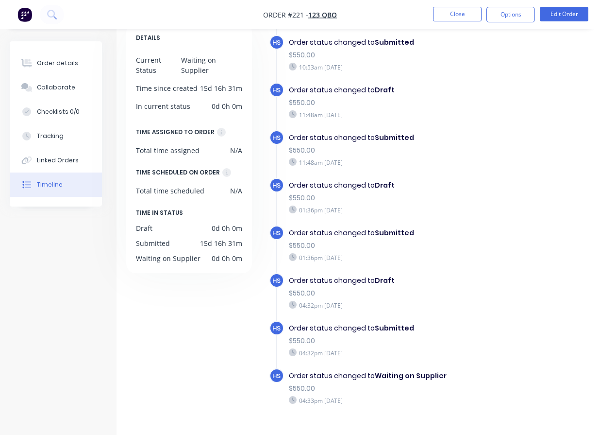
scroll to position [83, 0]
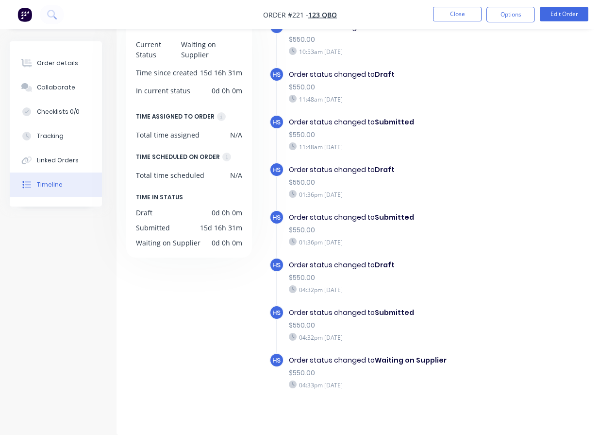
drag, startPoint x: 383, startPoint y: 381, endPoint x: 230, endPoint y: 342, distance: 157.9
click at [230, 342] on div "DETAILS Current Status Waiting on Supplier Time since created 15d 16h 31m In cu…" at bounding box center [391, 213] width 530 height 413
click at [143, 336] on div "DETAILS Current Status Waiting on Supplier Time since created 15d 16h 31m In cu…" at bounding box center [192, 213] width 133 height 413
drag, startPoint x: 392, startPoint y: 377, endPoint x: 265, endPoint y: 351, distance: 129.4
click at [265, 351] on div "HS Order created 12:01am [DATE] HS Order status changed to Submitted $110.00 12…" at bounding box center [457, 213] width 397 height 413
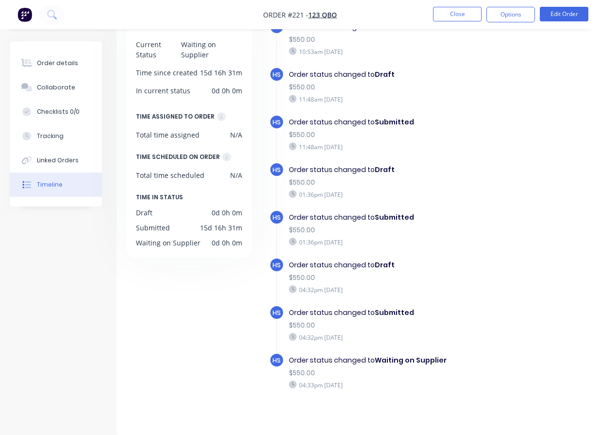
click at [169, 328] on div "DETAILS Current Status Waiting on Supplier Time since created 15d 16h 31m In cu…" at bounding box center [192, 213] width 133 height 413
drag, startPoint x: 355, startPoint y: 352, endPoint x: 477, endPoint y: 357, distance: 122.0
click at [477, 357] on div "Order status changed to Waiting on Supplier" at bounding box center [407, 360] width 237 height 10
click at [432, 380] on div "04:33pm [DATE]" at bounding box center [407, 384] width 237 height 9
drag, startPoint x: 387, startPoint y: 378, endPoint x: 229, endPoint y: 340, distance: 161.7
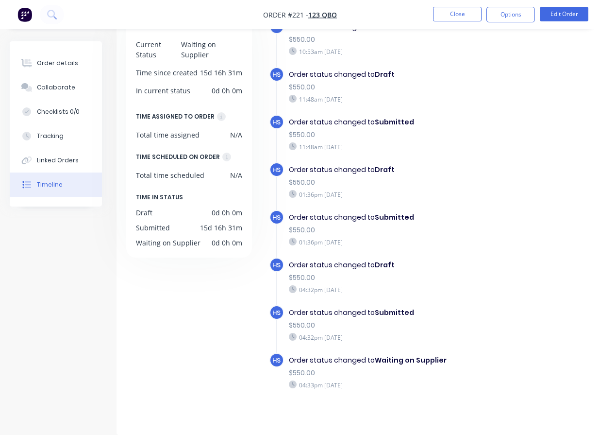
click at [229, 340] on div "DETAILS Current Status Waiting on Supplier Time since created 15d 16h 31m In cu…" at bounding box center [391, 213] width 530 height 413
click at [390, 356] on div "Order status changed to Waiting on Supplier" at bounding box center [407, 360] width 237 height 10
click at [392, 355] on b "Waiting on Supplier" at bounding box center [411, 360] width 72 height 10
click at [430, 381] on div "04:33pm [DATE]" at bounding box center [407, 384] width 237 height 9
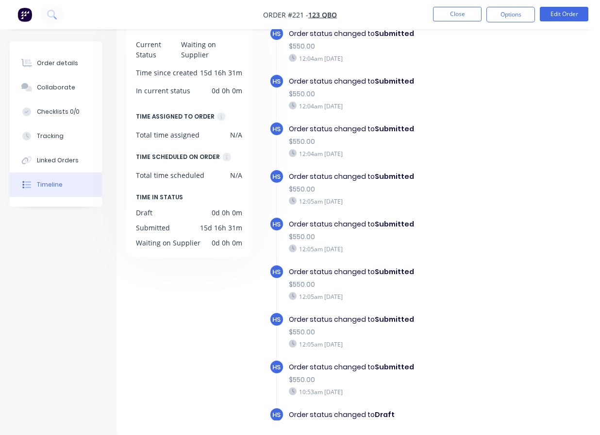
scroll to position [648, 0]
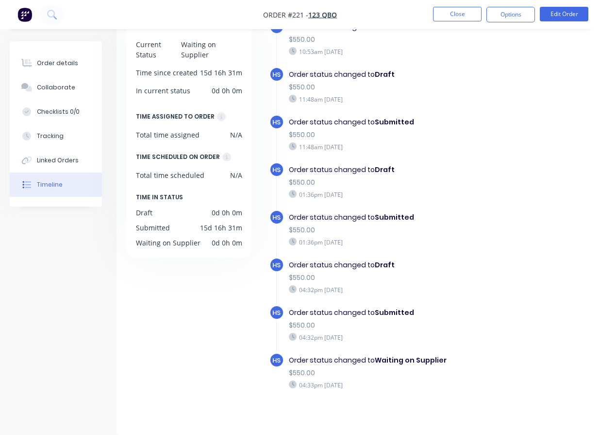
click at [380, 307] on b "Submitted" at bounding box center [394, 312] width 39 height 10
click at [421, 380] on div "04:33pm [DATE]" at bounding box center [407, 384] width 237 height 9
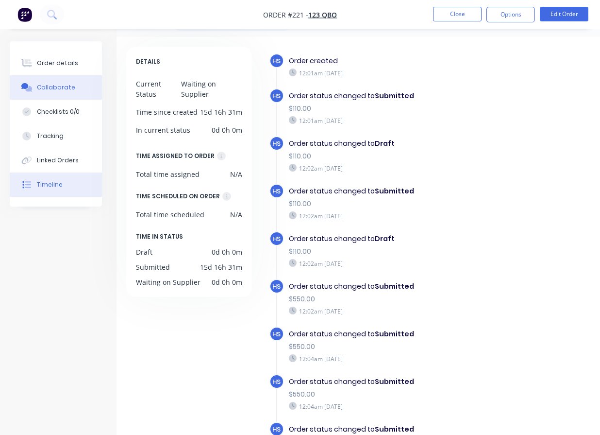
scroll to position [0, 0]
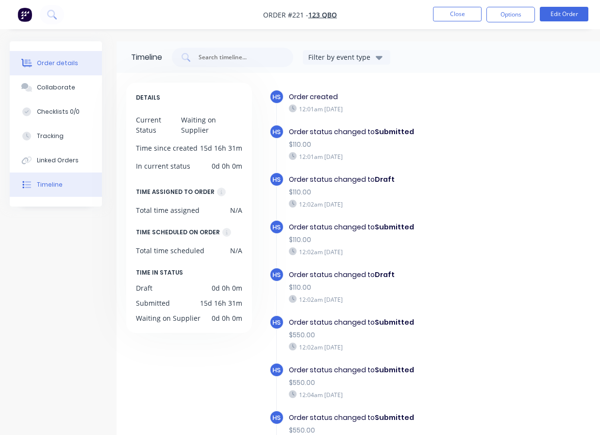
click at [77, 72] on button "Order details" at bounding box center [56, 63] width 92 height 24
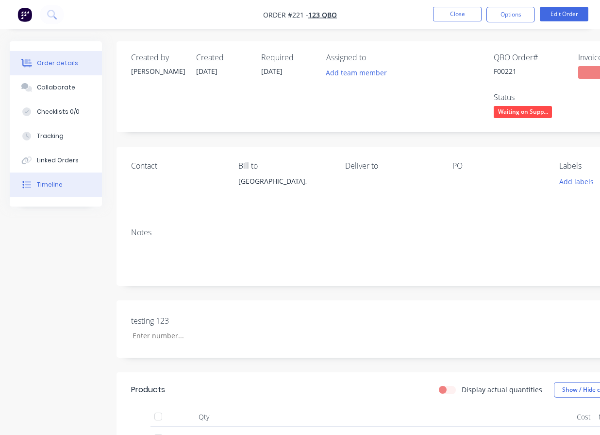
click at [57, 184] on div "Timeline" at bounding box center [50, 184] width 26 height 9
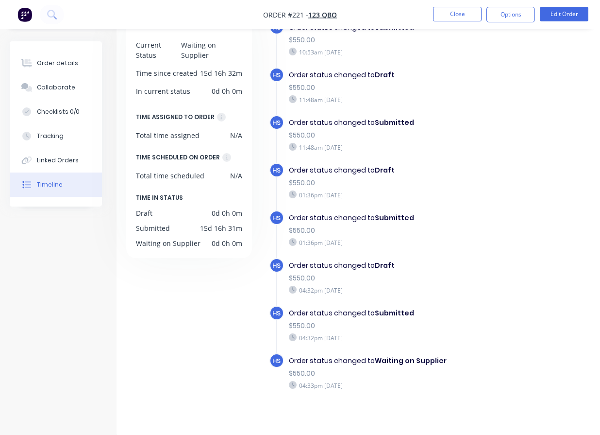
scroll to position [83, 0]
drag, startPoint x: 404, startPoint y: 371, endPoint x: 294, endPoint y: 369, distance: 109.8
click at [348, 368] on div "$550.00" at bounding box center [407, 373] width 237 height 10
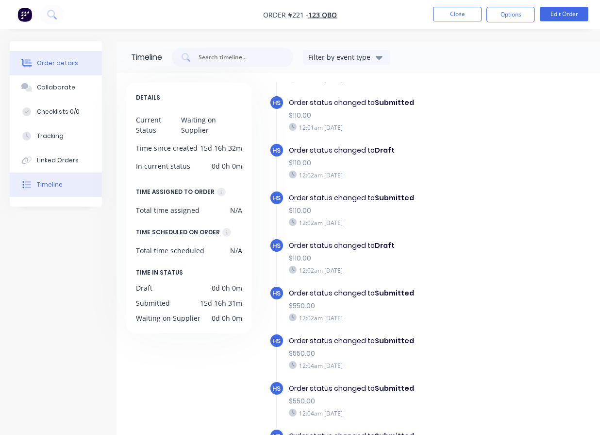
scroll to position [0, 0]
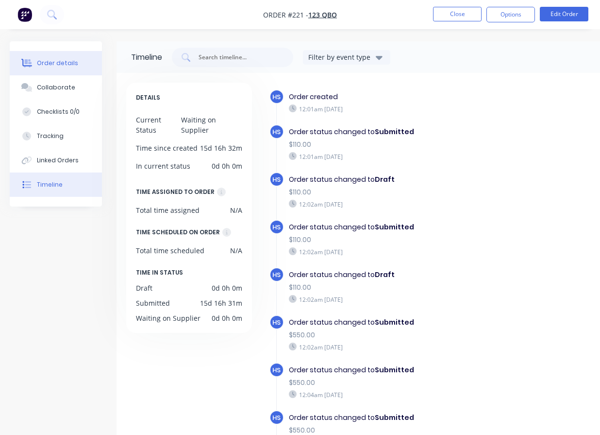
click at [46, 59] on div "Order details" at bounding box center [57, 63] width 41 height 9
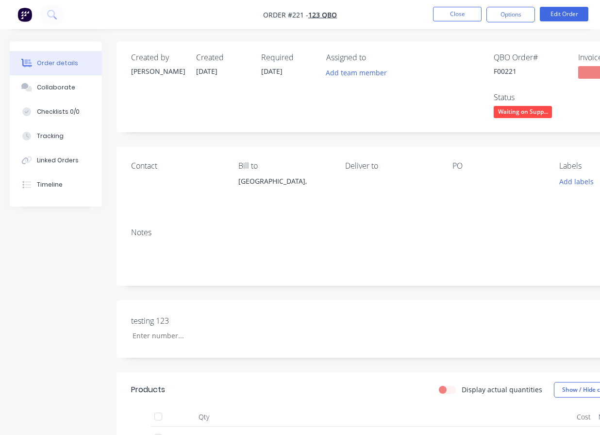
click at [539, 112] on span "Waiting on Supp..." at bounding box center [523, 112] width 58 height 12
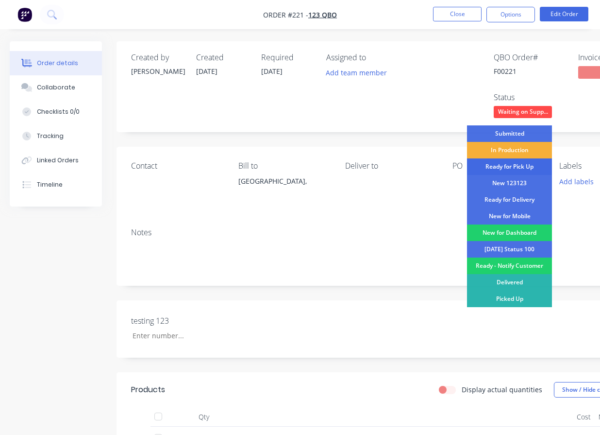
click at [520, 164] on div "Ready for Pick Up" at bounding box center [509, 166] width 85 height 17
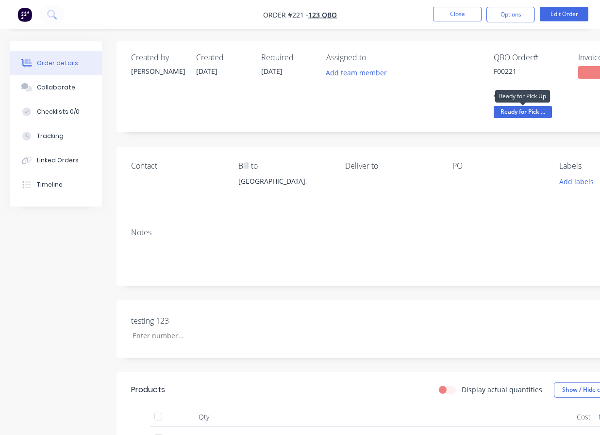
click at [531, 110] on span "Ready for Pick ..." at bounding box center [523, 112] width 58 height 12
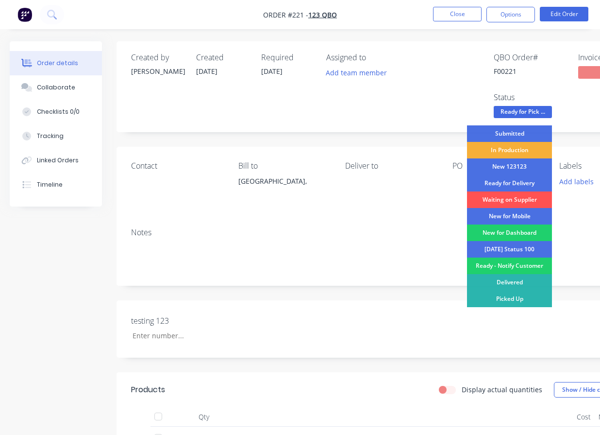
click at [525, 181] on div "Ready for Delivery" at bounding box center [509, 183] width 85 height 17
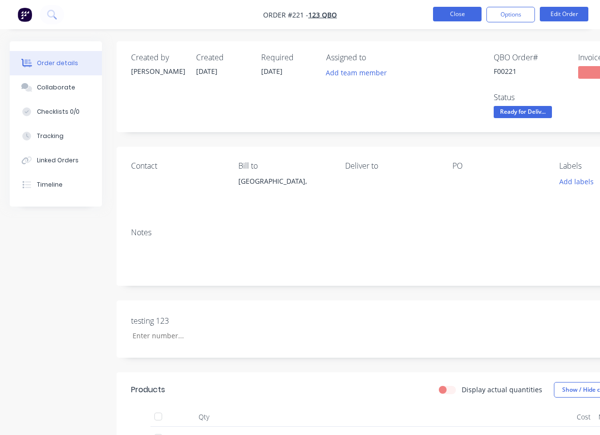
click at [462, 14] on button "Close" at bounding box center [457, 14] width 49 height 15
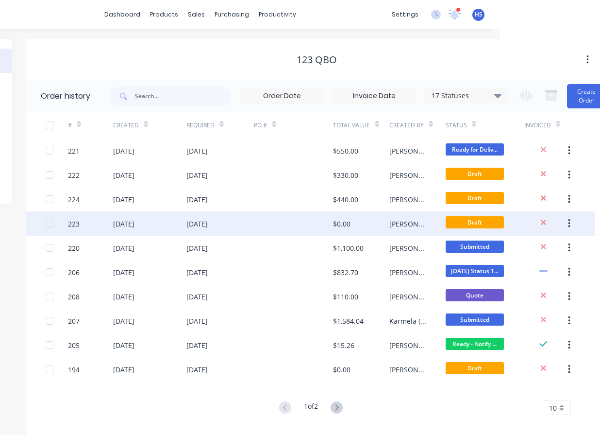
scroll to position [0, 102]
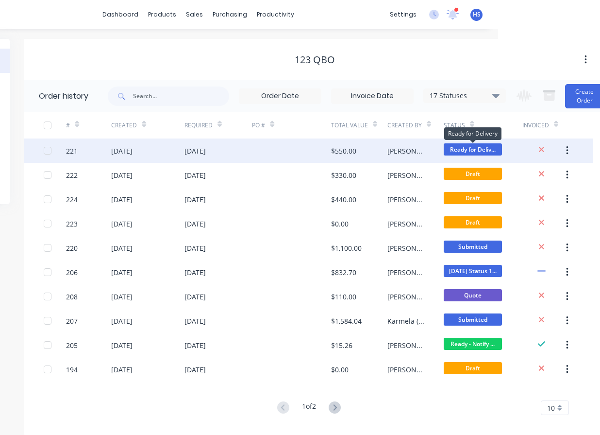
click at [465, 147] on span "Ready for Deliv..." at bounding box center [473, 149] width 58 height 12
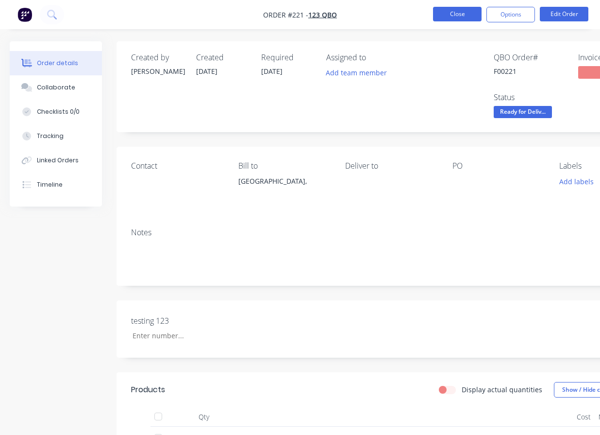
click at [439, 12] on button "Close" at bounding box center [457, 14] width 49 height 15
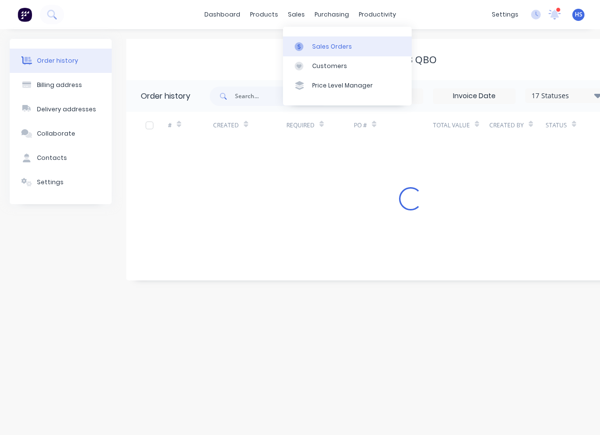
click at [321, 48] on div "Sales Orders" at bounding box center [332, 46] width 40 height 9
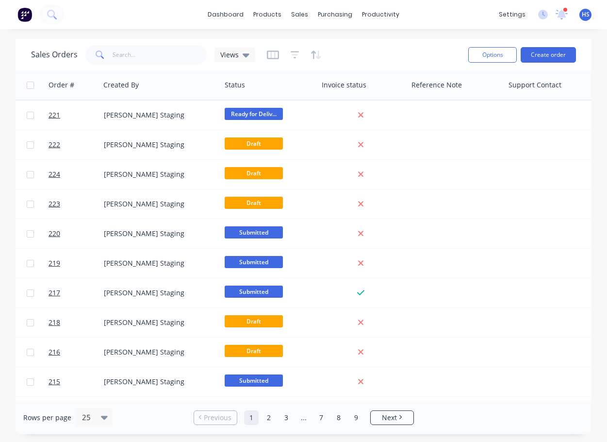
scroll to position [0, 523]
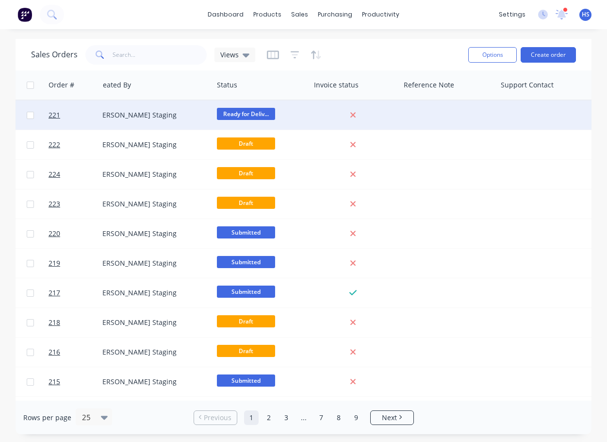
click at [259, 114] on span "Ready for Deliv..." at bounding box center [246, 114] width 58 height 12
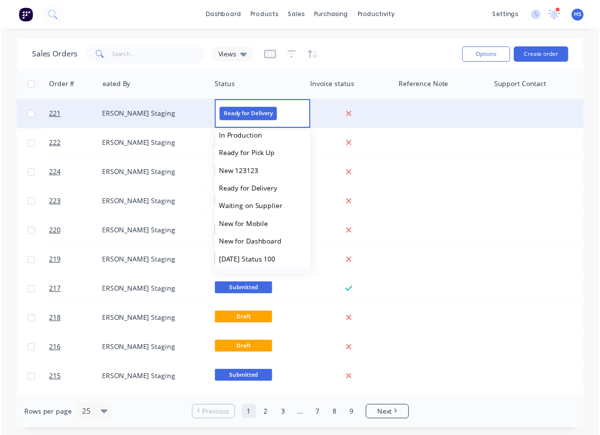
scroll to position [49, 0]
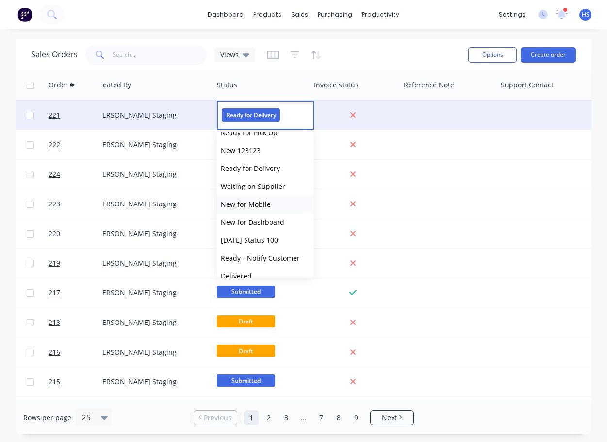
click at [258, 204] on span "New for Mobile" at bounding box center [246, 204] width 50 height 9
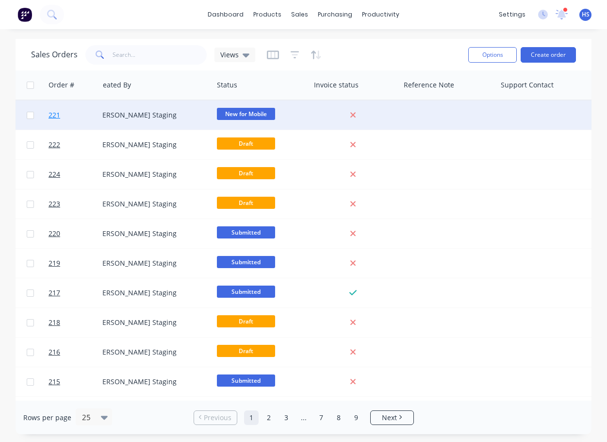
click at [52, 115] on span "221" at bounding box center [55, 115] width 12 height 10
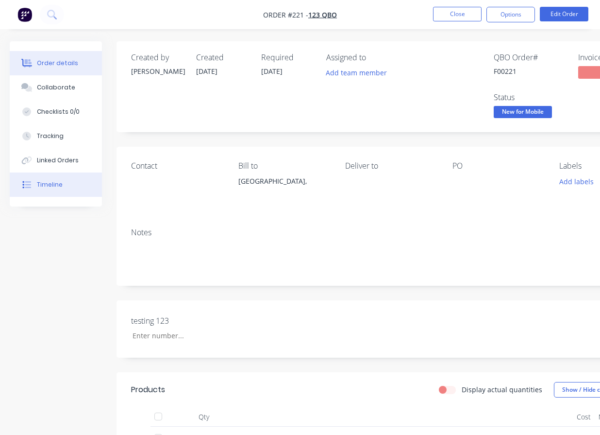
drag, startPoint x: 56, startPoint y: 181, endPoint x: 67, endPoint y: 185, distance: 11.7
click at [56, 181] on div "Timeline" at bounding box center [50, 184] width 26 height 9
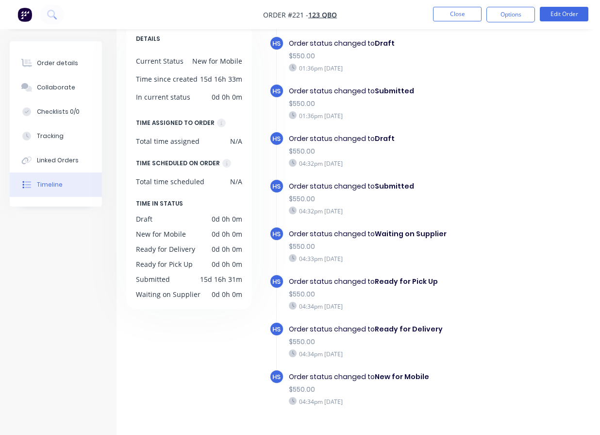
scroll to position [83, 0]
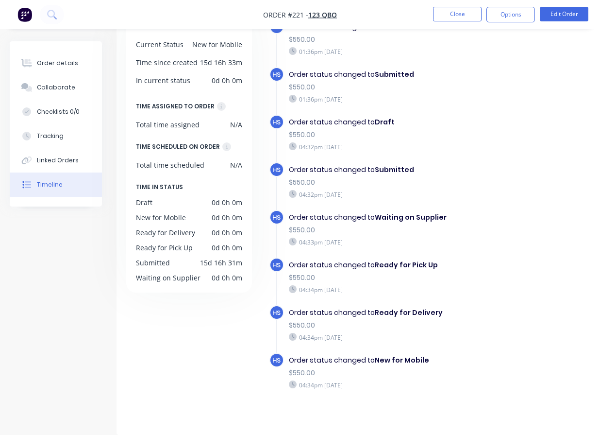
drag, startPoint x: 378, startPoint y: 378, endPoint x: 274, endPoint y: 346, distance: 109.3
click at [274, 353] on div "HS Order status changed to New for Mobile $550.00 04:34pm [DATE]" at bounding box center [406, 377] width 274 height 48
drag, startPoint x: 119, startPoint y: 342, endPoint x: 118, endPoint y: 332, distance: 10.2
click at [120, 341] on div "DETAILS Current Status New for Mobile Time since created 15d 16h 33m In current…" at bounding box center [391, 209] width 549 height 422
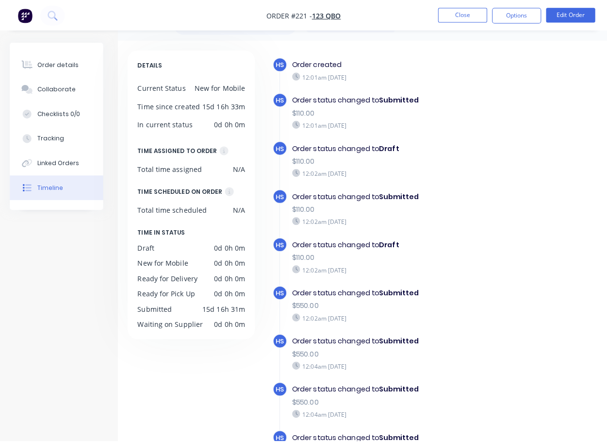
scroll to position [0, 0]
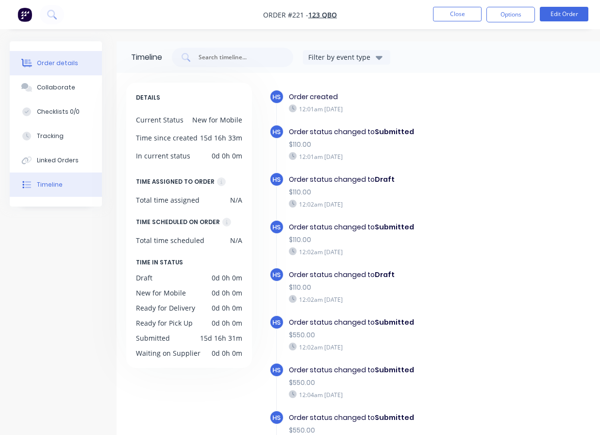
click at [55, 61] on div "Order details" at bounding box center [57, 63] width 41 height 9
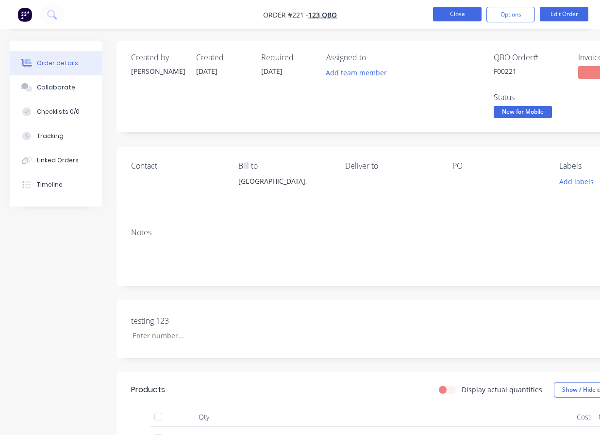
click at [456, 9] on button "Close" at bounding box center [457, 14] width 49 height 15
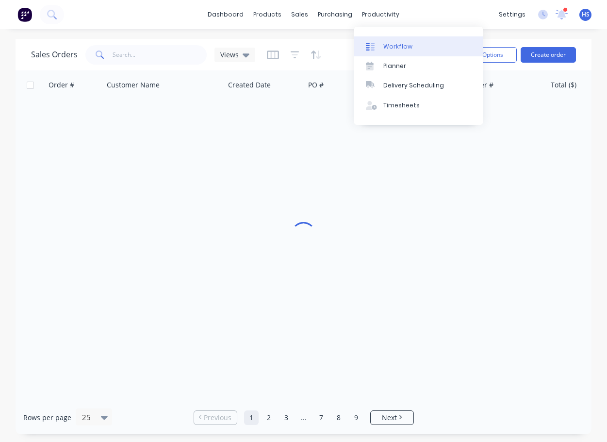
click at [405, 46] on div "Workflow" at bounding box center [398, 46] width 29 height 9
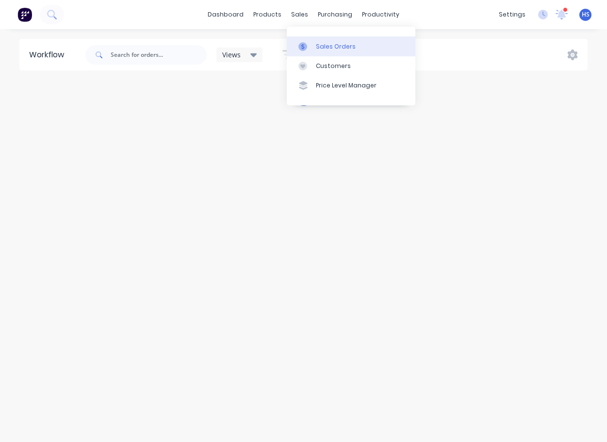
click at [337, 46] on div "Sales Orders" at bounding box center [336, 46] width 40 height 9
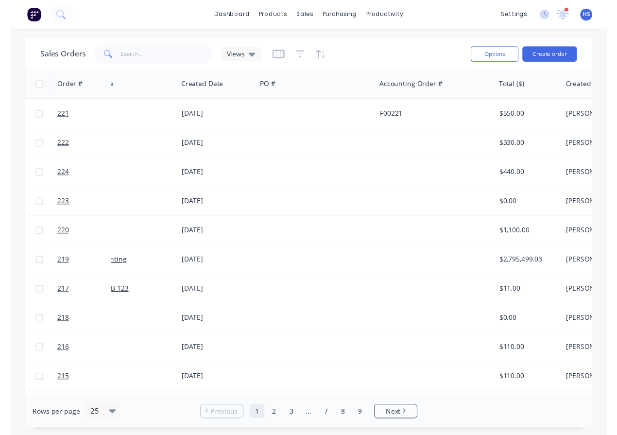
scroll to position [0, 43]
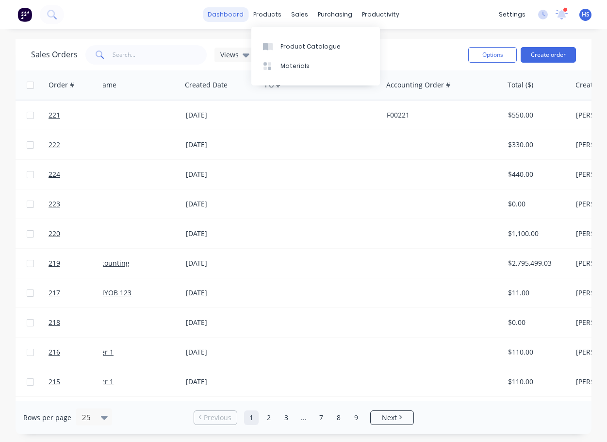
click at [236, 11] on link "dashboard" at bounding box center [226, 14] width 46 height 15
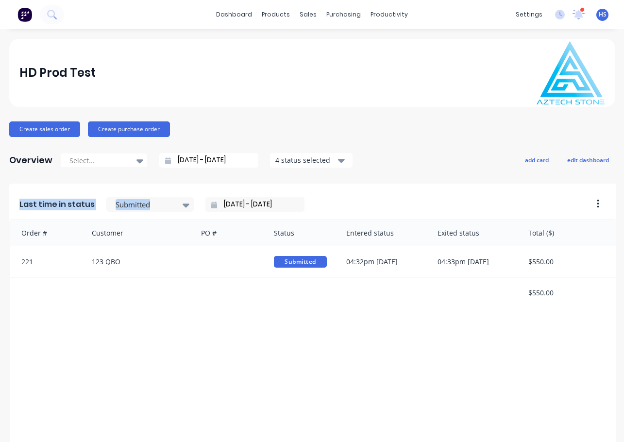
drag, startPoint x: 11, startPoint y: 201, endPoint x: 130, endPoint y: 213, distance: 119.6
click at [132, 212] on div "Last time in status Submitted [DATE] - [DATE]" at bounding box center [297, 202] width 577 height 36
click at [332, 350] on div "Order # Customer PO # Status Entered status Exited status Total ($) 221 123 QBO…" at bounding box center [312, 366] width 607 height 294
drag, startPoint x: 17, startPoint y: 200, endPoint x: 89, endPoint y: 219, distance: 75.4
click at [102, 209] on div "Last time in status Submitted [DATE] - [DATE]" at bounding box center [297, 202] width 577 height 36
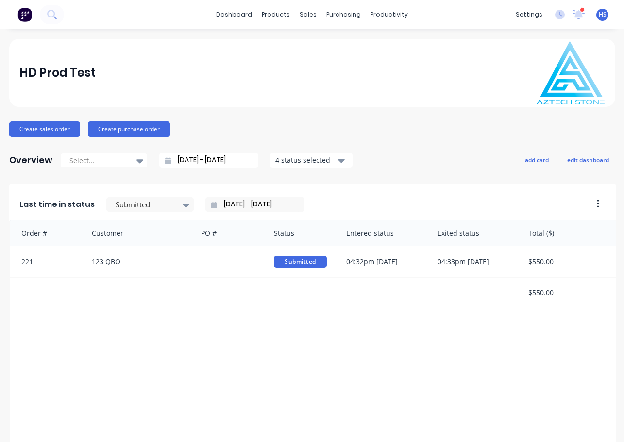
click at [300, 355] on div "Order # Customer PO # Status Entered status Exited status Total ($) 221 123 QBO…" at bounding box center [312, 366] width 607 height 294
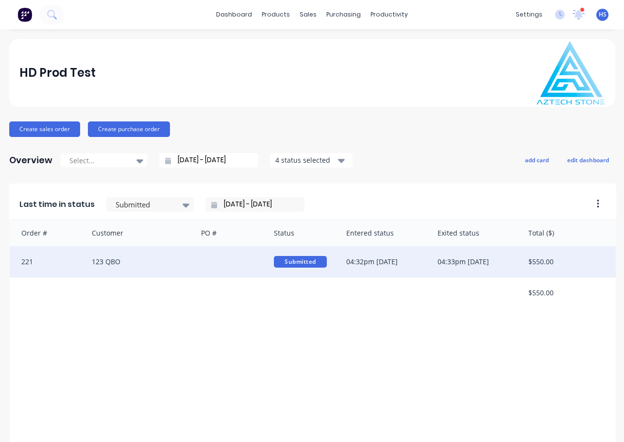
click at [90, 266] on div "123 QBO" at bounding box center [136, 261] width 109 height 31
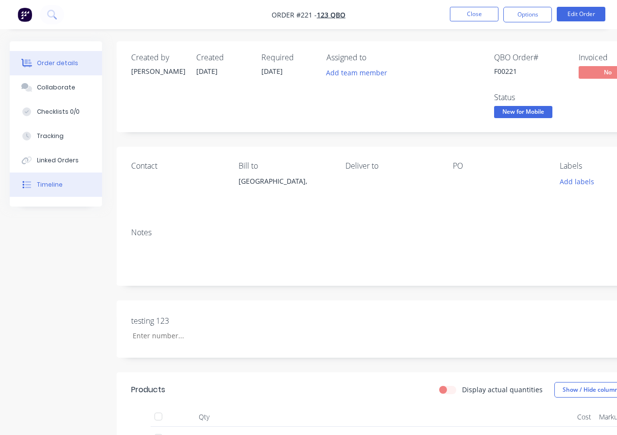
click at [62, 178] on button "Timeline" at bounding box center [56, 184] width 92 height 24
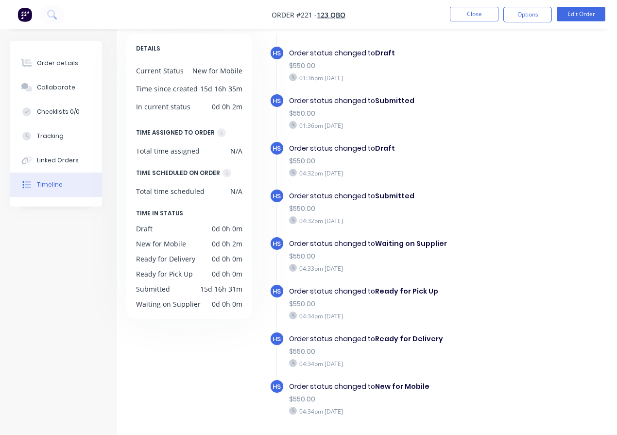
scroll to position [83, 0]
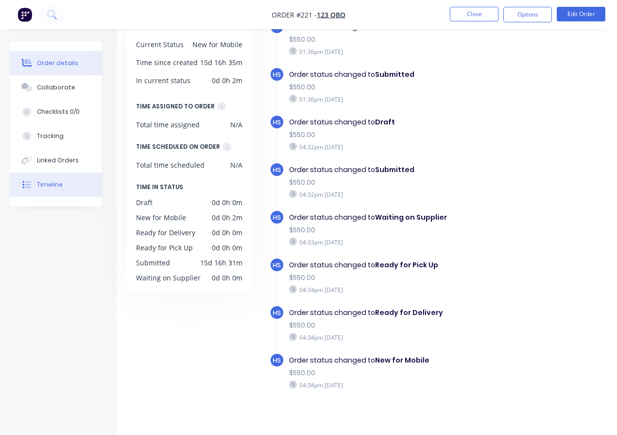
click at [41, 52] on button "Order details" at bounding box center [56, 63] width 92 height 24
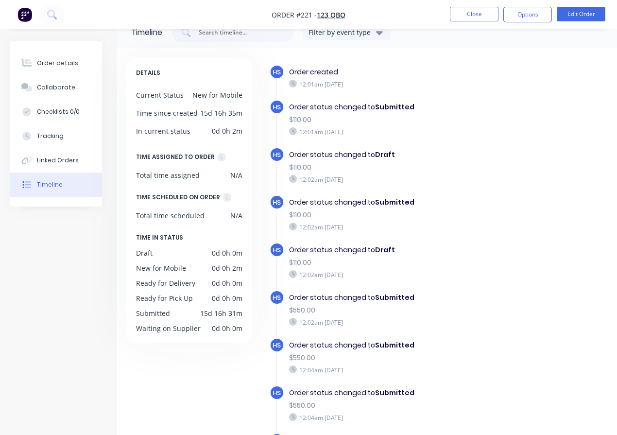
scroll to position [83, 0]
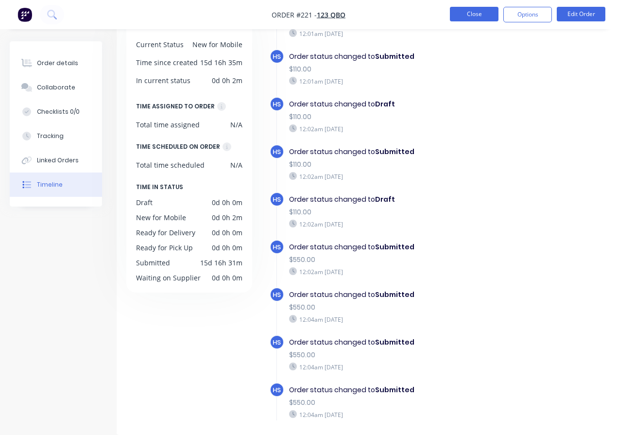
click at [483, 12] on button "Close" at bounding box center [474, 14] width 49 height 15
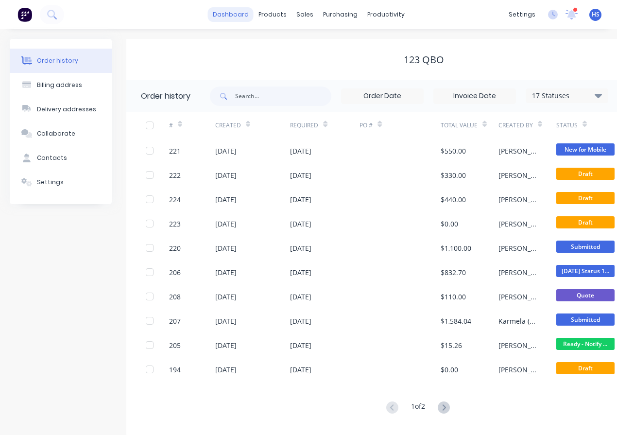
click at [227, 11] on link "dashboard" at bounding box center [231, 14] width 46 height 15
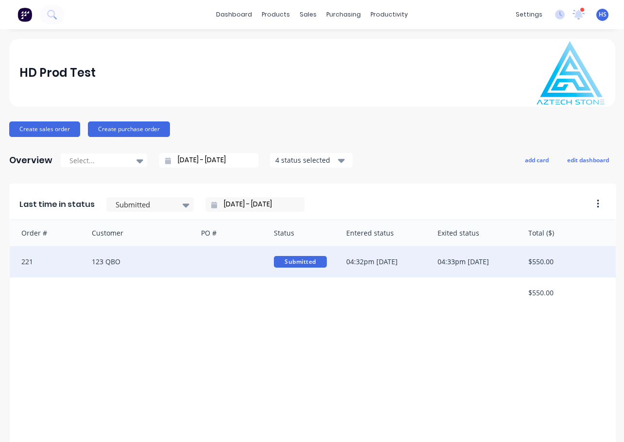
click at [52, 255] on div "221" at bounding box center [46, 261] width 73 height 31
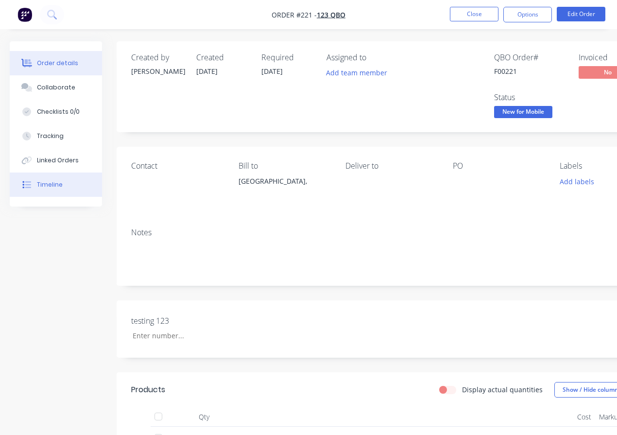
drag, startPoint x: 52, startPoint y: 197, endPoint x: 52, endPoint y: 185, distance: 11.7
click at [52, 196] on div "Order details Collaborate Checklists 0/0 Tracking Linked Orders Timeline" at bounding box center [56, 123] width 92 height 165
click at [53, 180] on div "Timeline" at bounding box center [50, 184] width 26 height 9
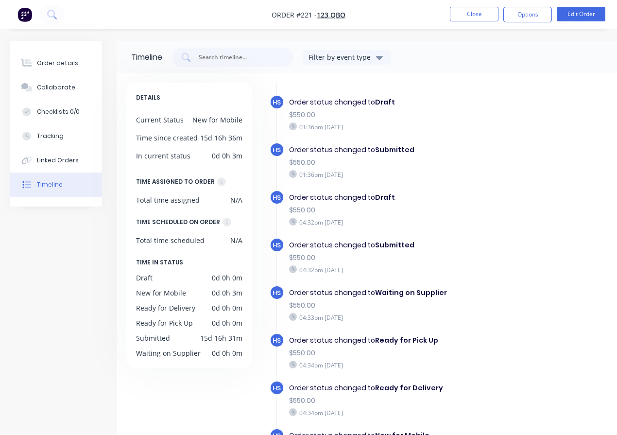
scroll to position [83, 0]
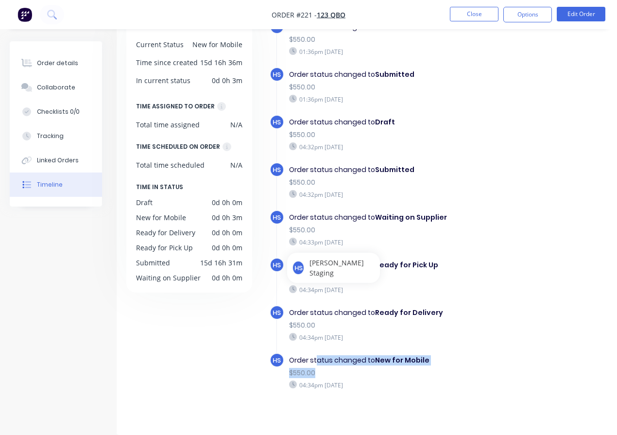
drag, startPoint x: 318, startPoint y: 353, endPoint x: 432, endPoint y: 366, distance: 114.9
click at [432, 366] on div "Order status changed to New for Mobile $550.00 04:34pm [DATE]" at bounding box center [407, 372] width 247 height 39
drag, startPoint x: 425, startPoint y: 399, endPoint x: 412, endPoint y: 392, distance: 14.6
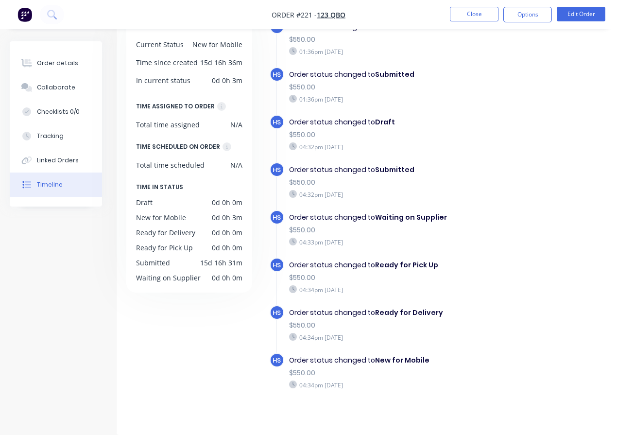
drag, startPoint x: 381, startPoint y: 380, endPoint x: 290, endPoint y: 350, distance: 96.1
click at [290, 353] on div "Order status changed to New for Mobile $550.00 04:34pm [DATE]" at bounding box center [407, 372] width 247 height 39
click at [389, 380] on div "04:34pm [DATE]" at bounding box center [407, 384] width 237 height 9
click at [349, 387] on div "HS Order status changed to New for Mobile $550.00 04:34pm [DATE]" at bounding box center [406, 377] width 274 height 48
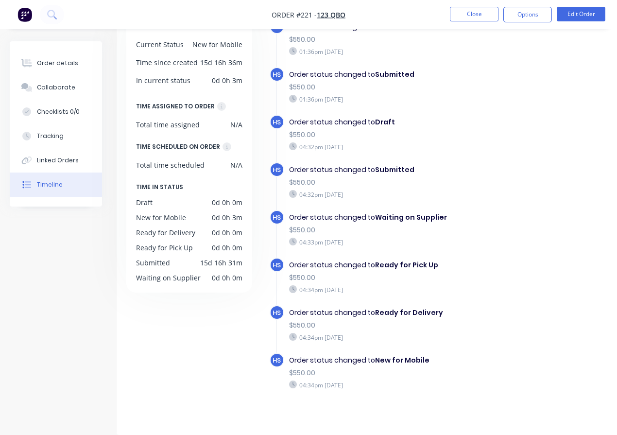
click at [357, 380] on div "04:34pm [DATE]" at bounding box center [407, 384] width 237 height 9
click at [388, 380] on div "04:34pm [DATE]" at bounding box center [407, 384] width 237 height 9
click at [80, 52] on button "Order details" at bounding box center [56, 63] width 92 height 24
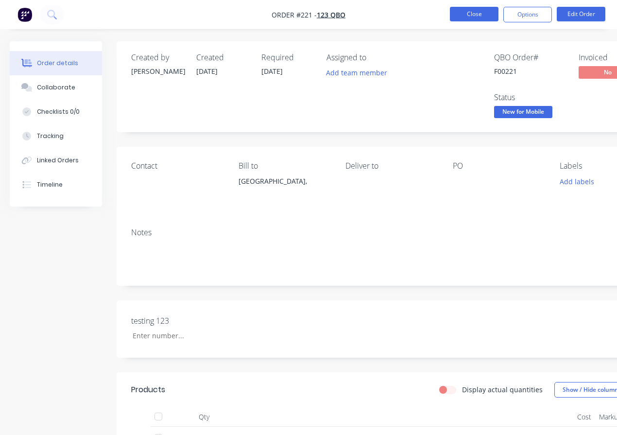
click at [480, 15] on button "Close" at bounding box center [474, 14] width 49 height 15
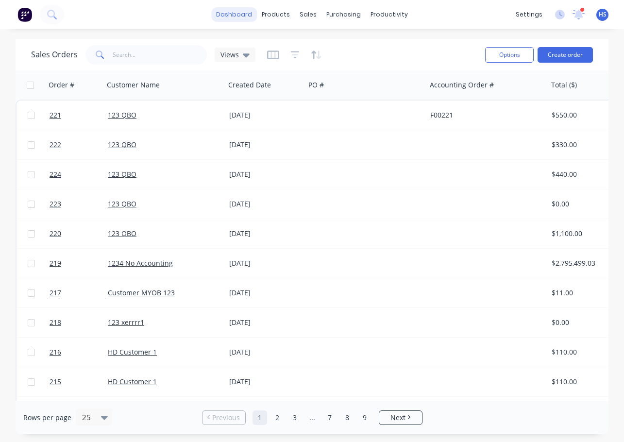
click at [246, 16] on link "dashboard" at bounding box center [234, 14] width 46 height 15
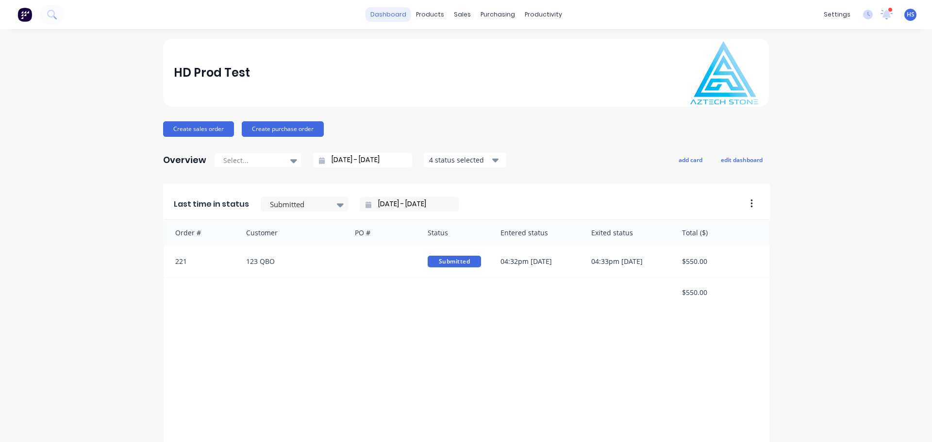
click at [386, 14] on link "dashboard" at bounding box center [389, 14] width 46 height 15
click at [382, 11] on link "dashboard" at bounding box center [389, 14] width 46 height 15
click at [456, 48] on div "Product Catalogue" at bounding box center [469, 46] width 60 height 9
